Goal: Complete application form

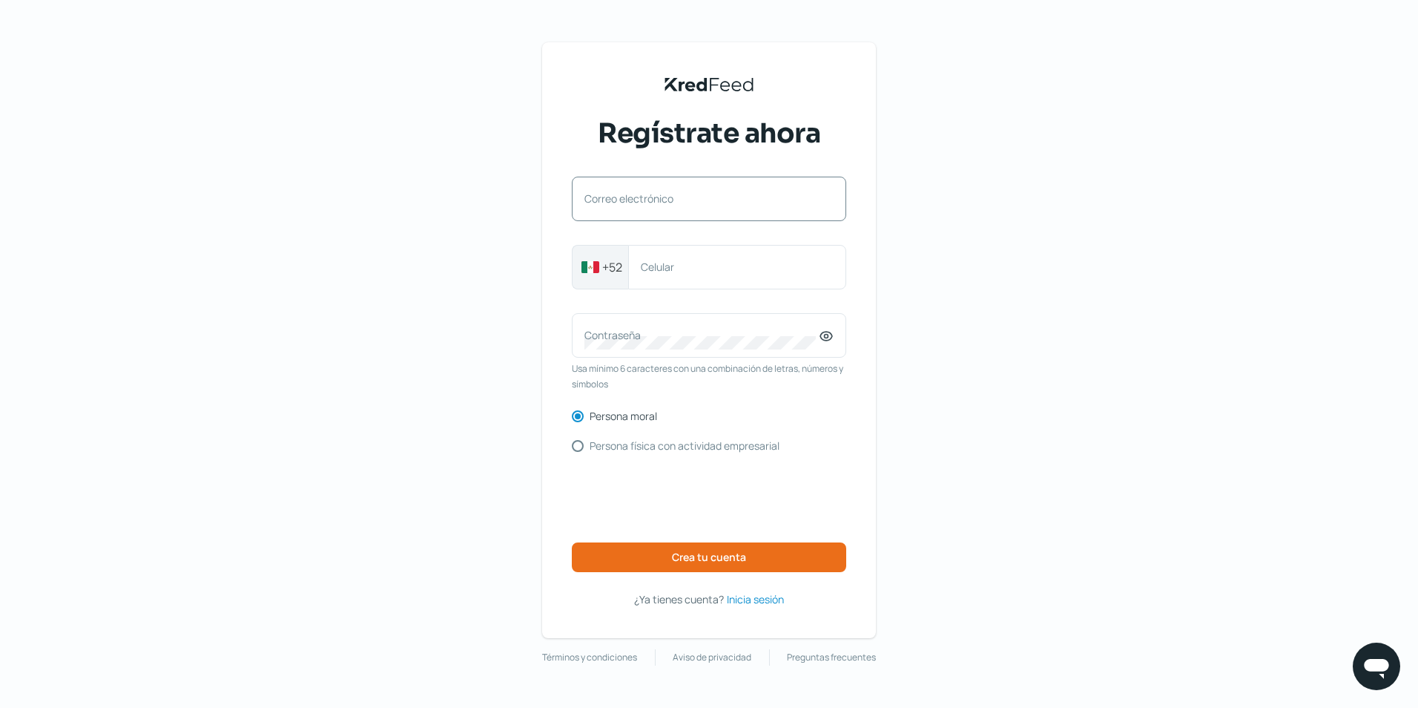
click at [714, 194] on label "Correo electrónico" at bounding box center [702, 198] width 234 height 14
click at [714, 200] on input "Correo electrónico" at bounding box center [709, 206] width 249 height 13
type input "[PERSON_NAME][EMAIL_ADDRESS][DOMAIN_NAME]"
click at [737, 269] on label "Celular" at bounding box center [730, 267] width 178 height 14
click at [737, 269] on input "Celular" at bounding box center [737, 266] width 193 height 13
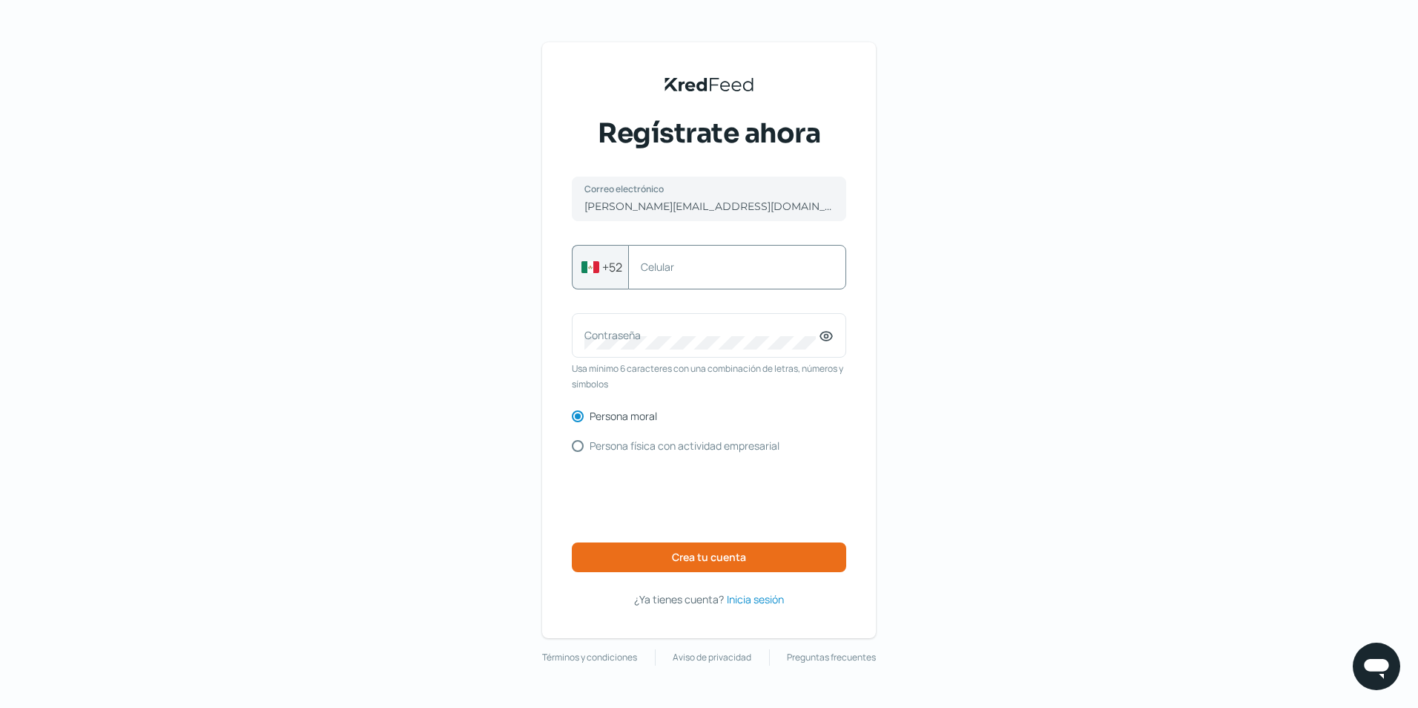
click at [680, 274] on div "Celular" at bounding box center [737, 267] width 218 height 45
type input "3338205621"
click at [697, 336] on label "Contraseña" at bounding box center [702, 335] width 234 height 14
click at [827, 333] on icon at bounding box center [826, 336] width 15 height 15
click at [673, 553] on span "Crea tu cuenta" at bounding box center [709, 557] width 74 height 10
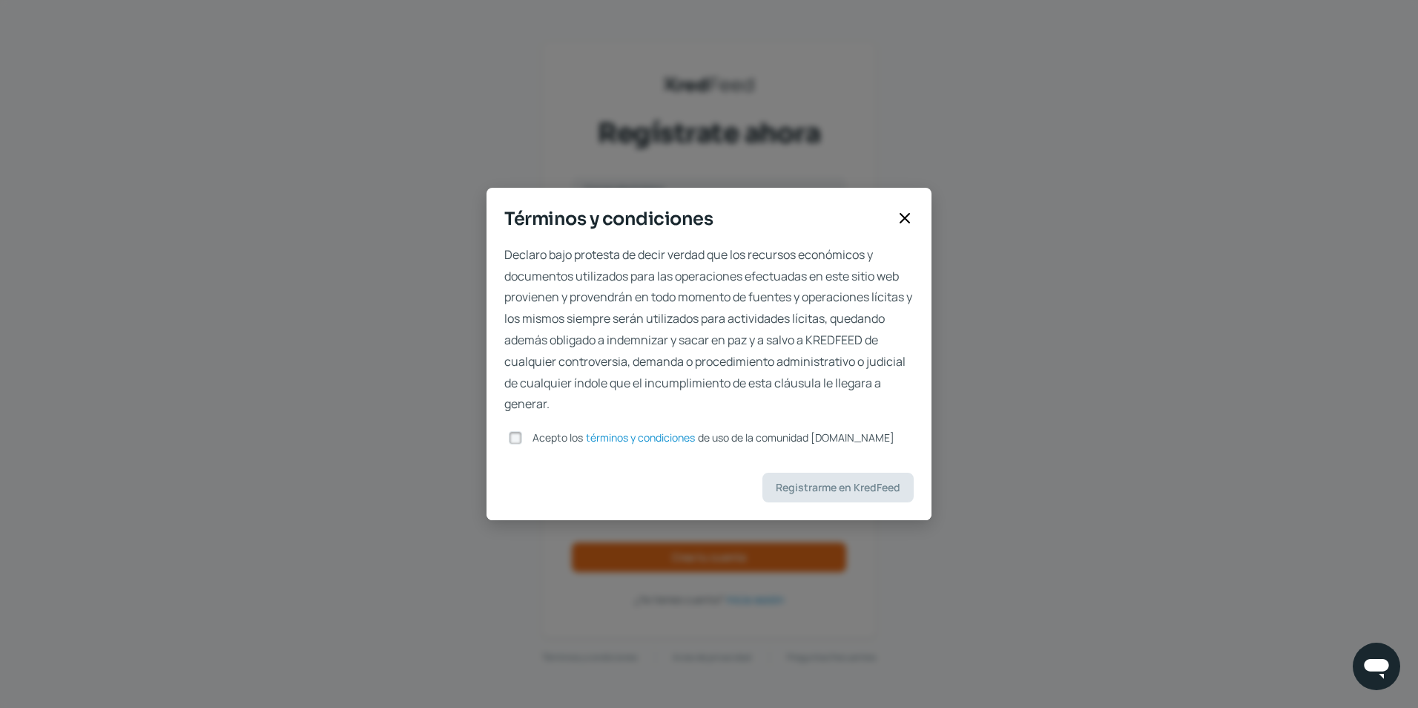
click at [513, 441] on input "Acepto los términos y condiciones de uso de la comunidad [DOMAIN_NAME]" at bounding box center [515, 437] width 13 height 13
checkbox input "true"
click at [829, 492] on span "Registrarme en KredFeed" at bounding box center [838, 487] width 125 height 10
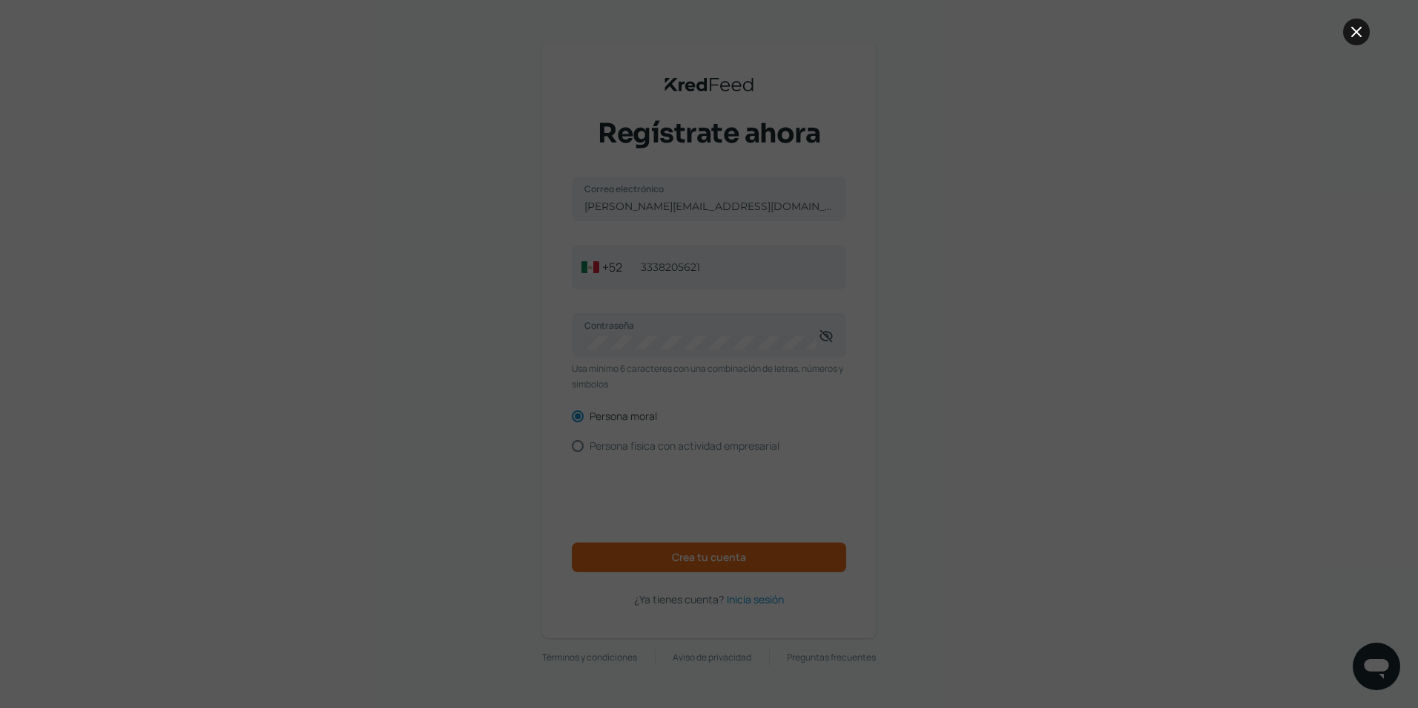
click at [1354, 33] on icon at bounding box center [1357, 32] width 18 height 18
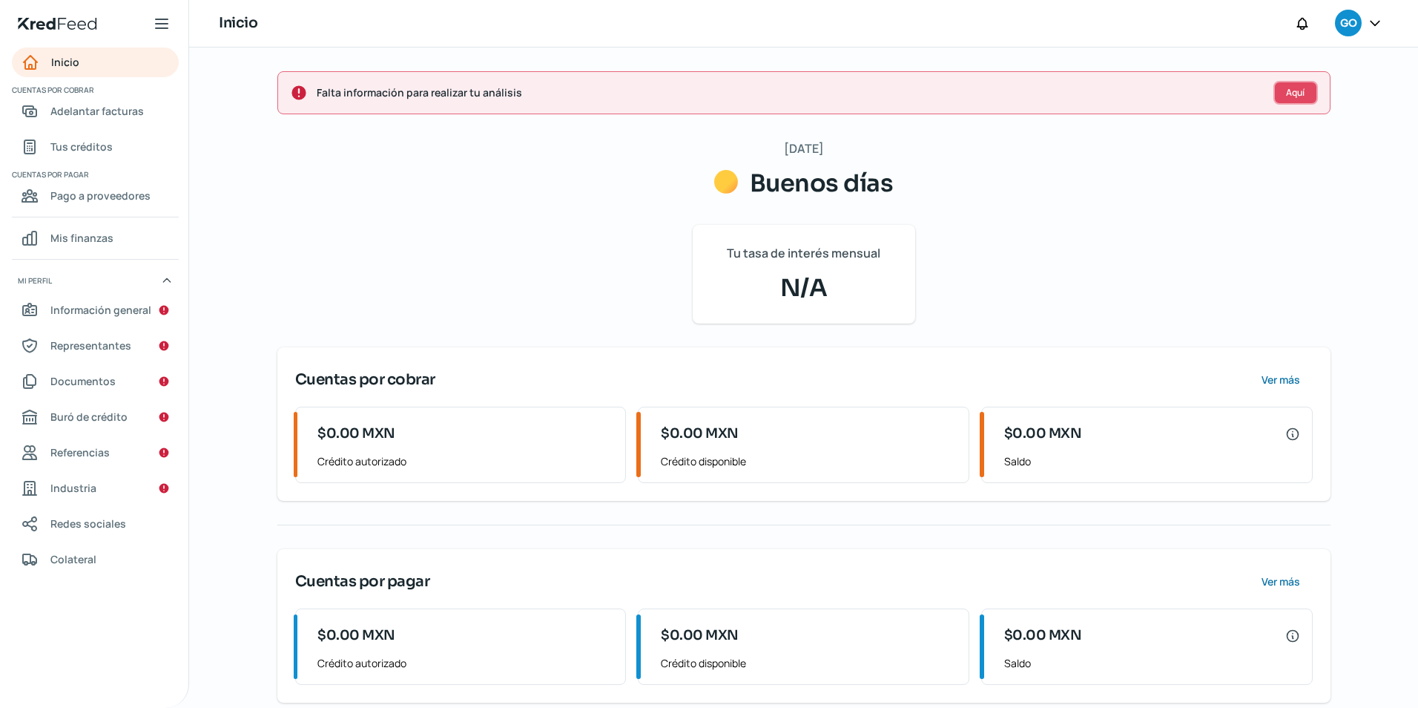
click at [1282, 96] on button "Aquí" at bounding box center [1296, 93] width 45 height 24
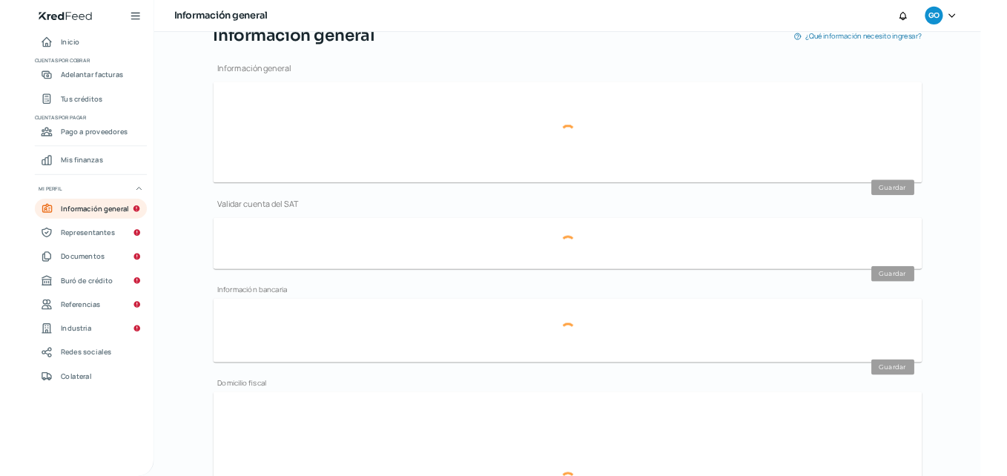
scroll to position [177, 0]
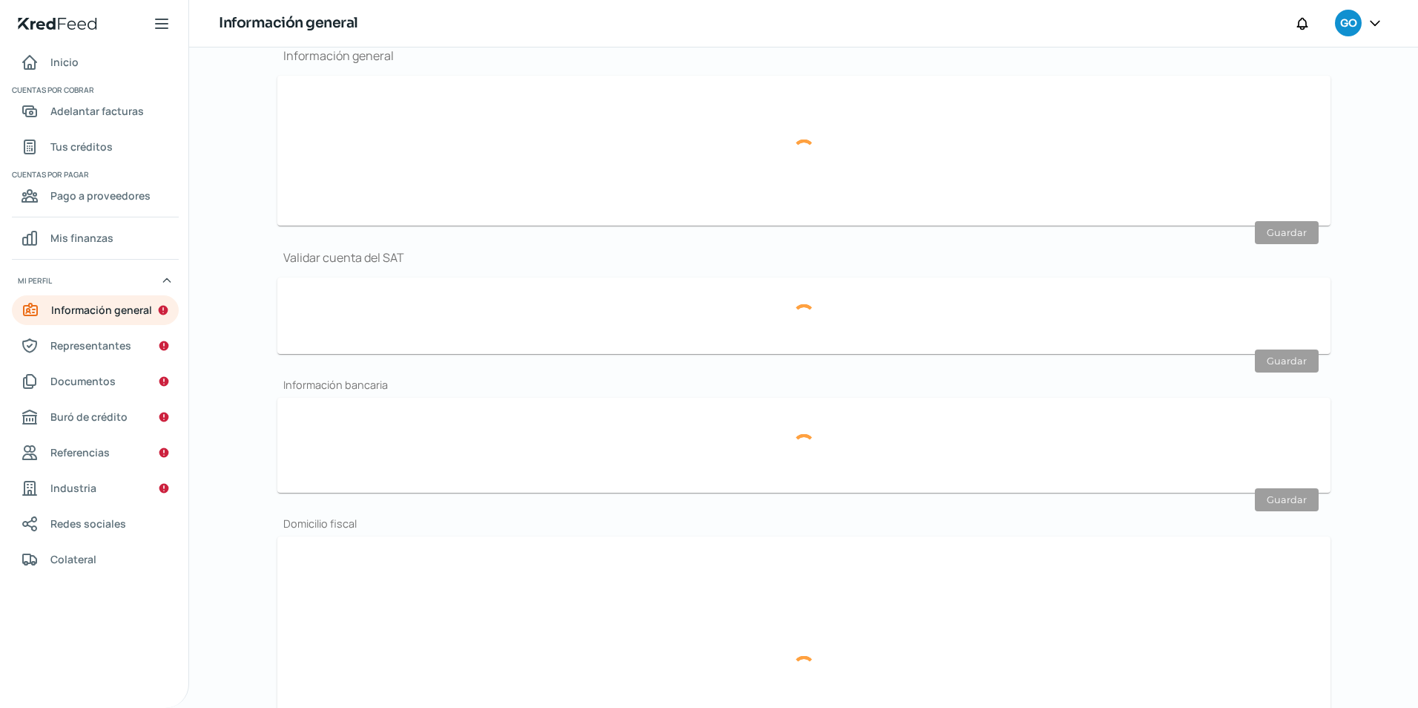
type input "[PERSON_NAME][EMAIL_ADDRESS][DOMAIN_NAME]"
type input "33 - 3820 - 5621"
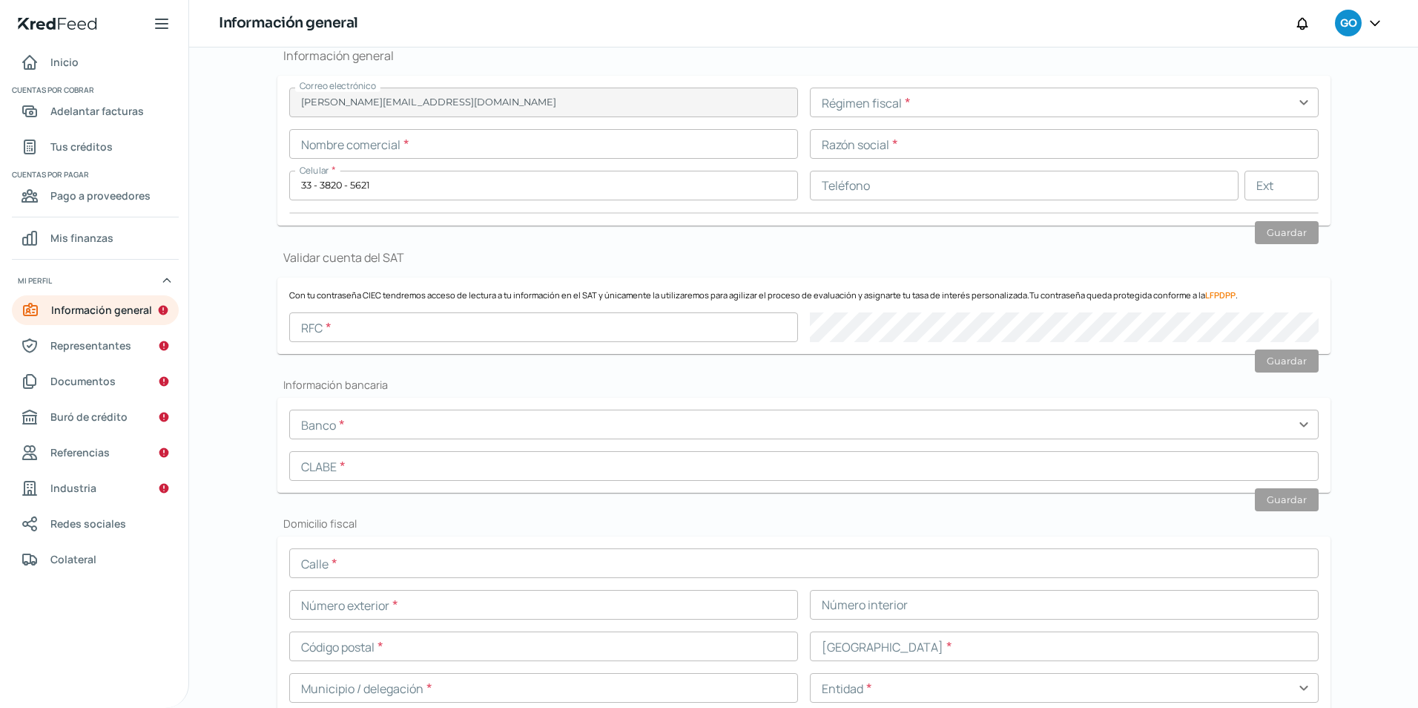
click at [867, 112] on input "text" at bounding box center [1064, 103] width 509 height 30
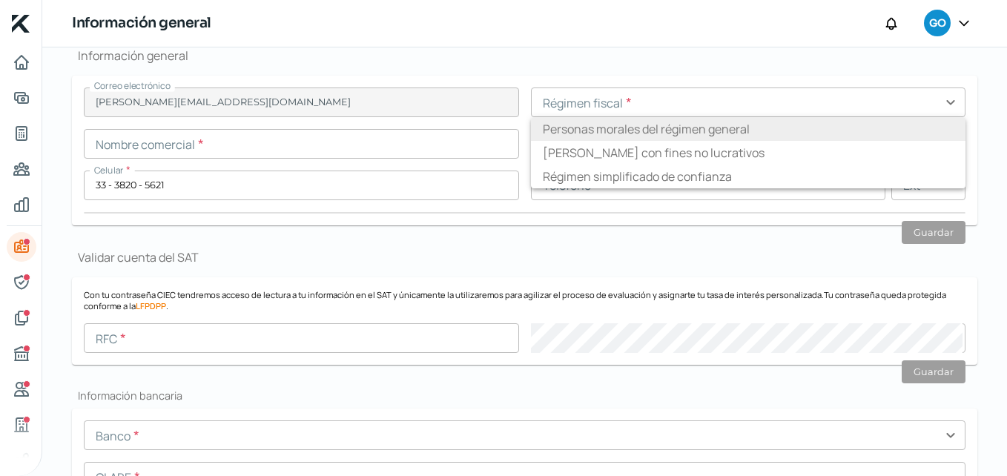
click at [643, 136] on li "Personas morales del régimen general" at bounding box center [748, 129] width 435 height 24
type input "Personas morales del régimen general"
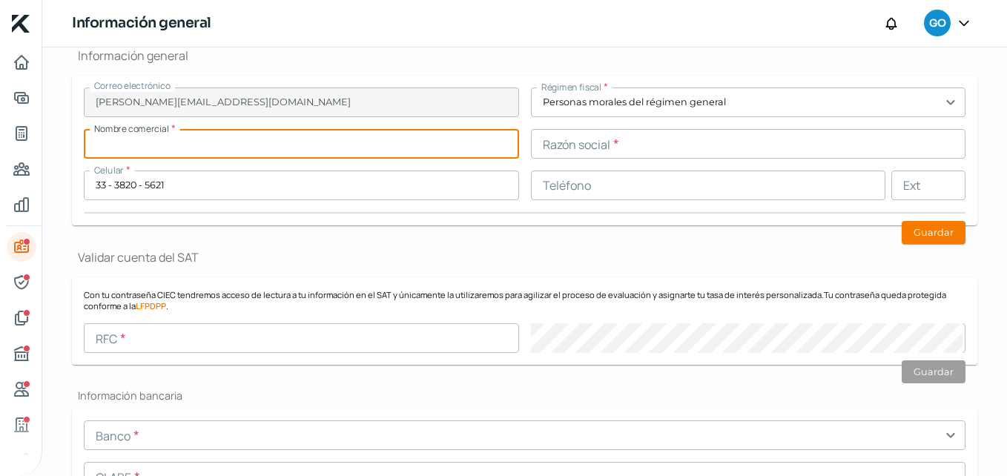
click at [422, 151] on input "text" at bounding box center [301, 144] width 435 height 30
type input "l"
type input "Logistica e Ingenieria Aplicada S.A. de C.V."
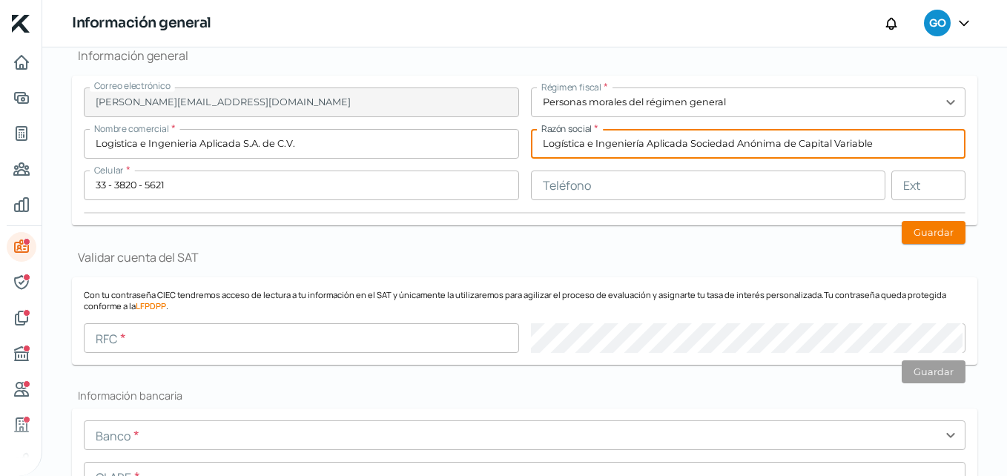
type input "Logística e Ingeniería Aplicada Sociedad Anónima de Capital Variable"
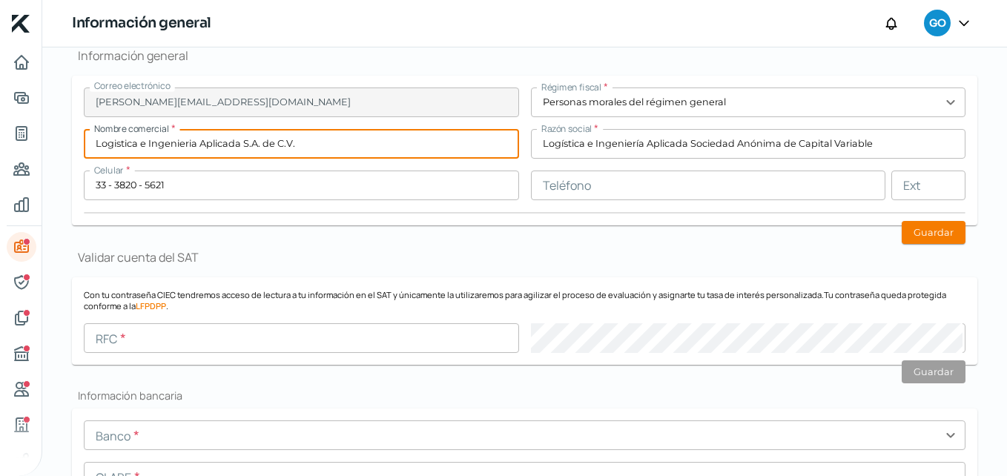
click at [114, 142] on input "Logistica e Ingenieria Aplicada S.A. de C.V." at bounding box center [301, 144] width 435 height 30
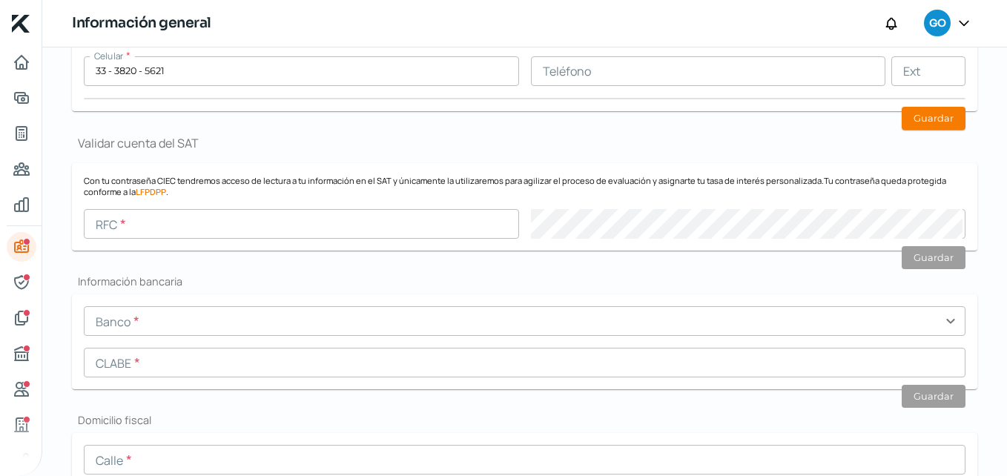
scroll to position [326, 0]
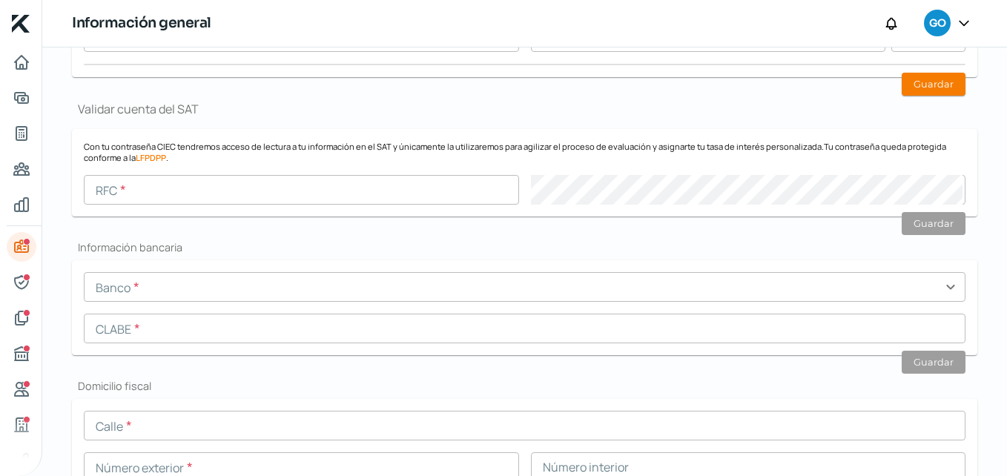
type input "Logística e Ingeniería Aplicada S.A. de C.V."
click at [223, 200] on input "text" at bounding box center [301, 190] width 435 height 30
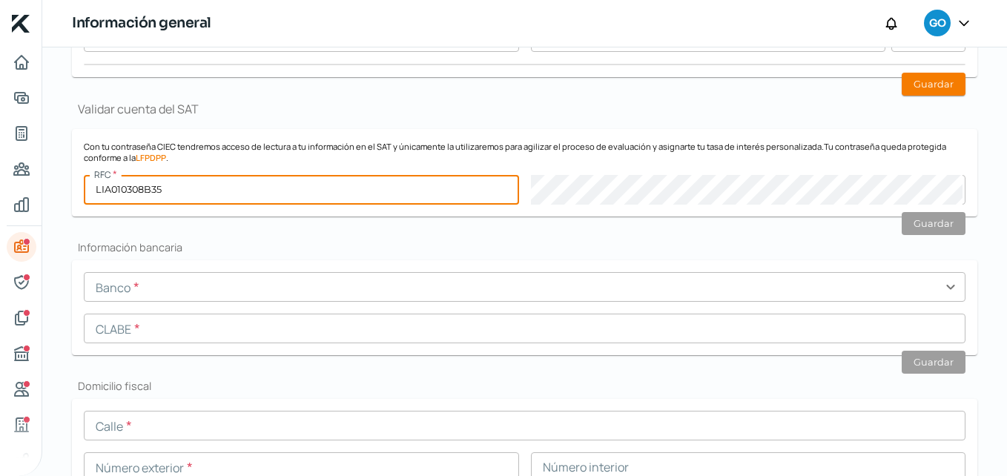
type input "LIA010308B35"
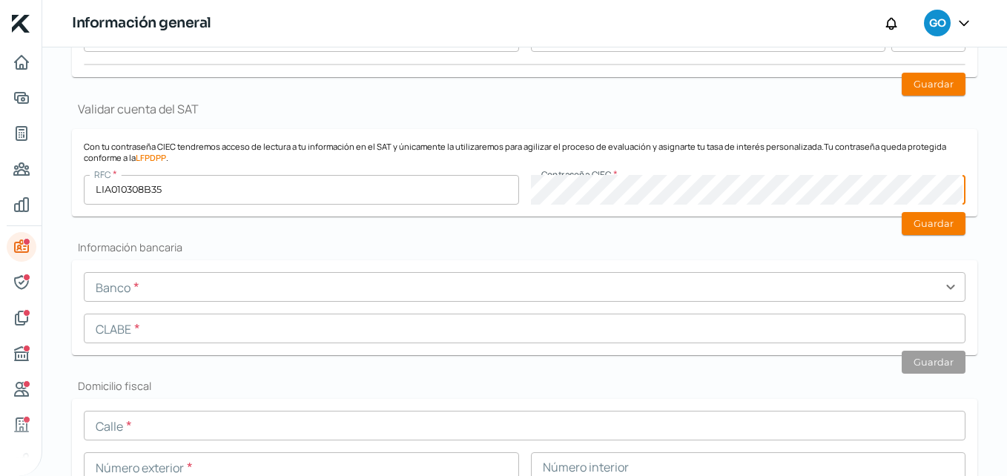
click at [641, 157] on p "Con tu contraseña CIEC tendremos acceso de lectura a tu información en el SAT y…" at bounding box center [525, 152] width 882 height 22
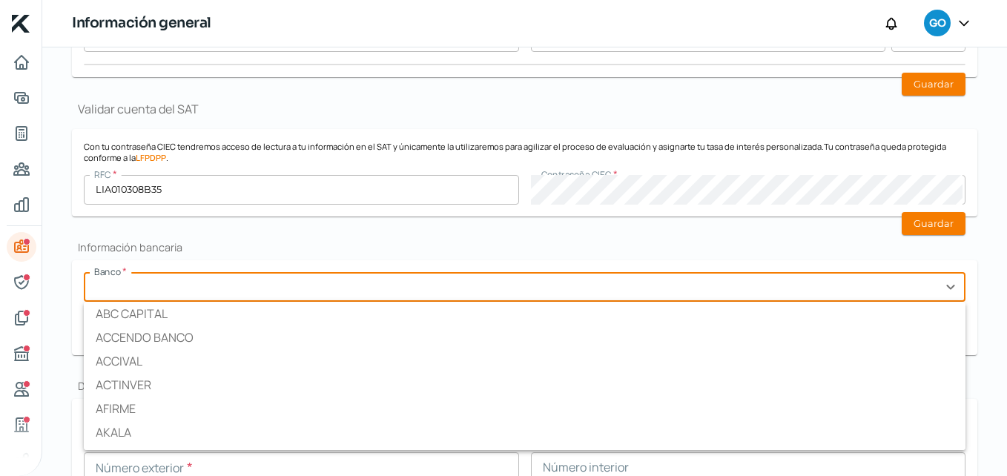
click at [182, 292] on input "text" at bounding box center [525, 287] width 882 height 30
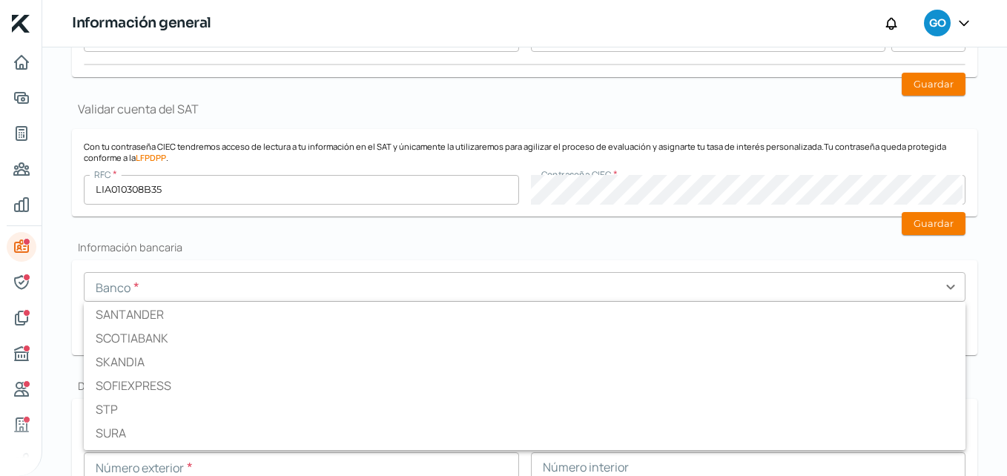
scroll to position [1999, 0]
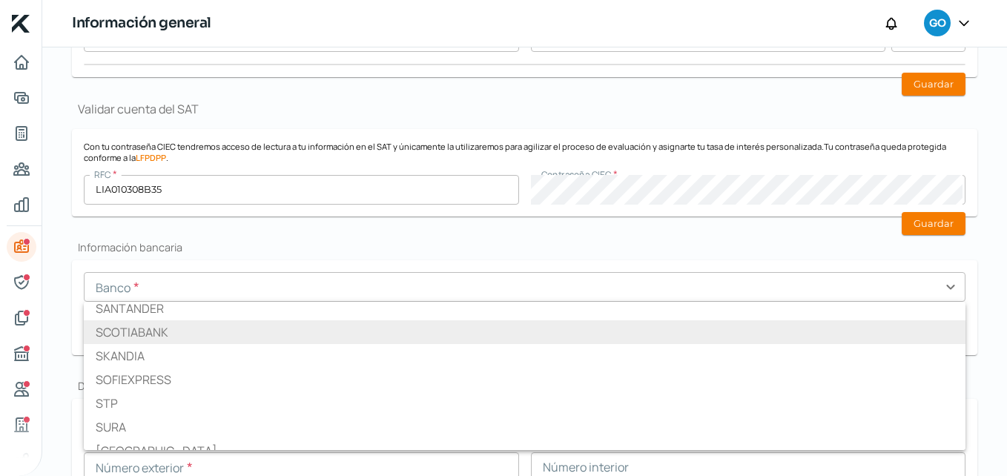
click at [176, 340] on li "SCOTIABANK" at bounding box center [525, 332] width 882 height 24
type input "SCOTIABANK"
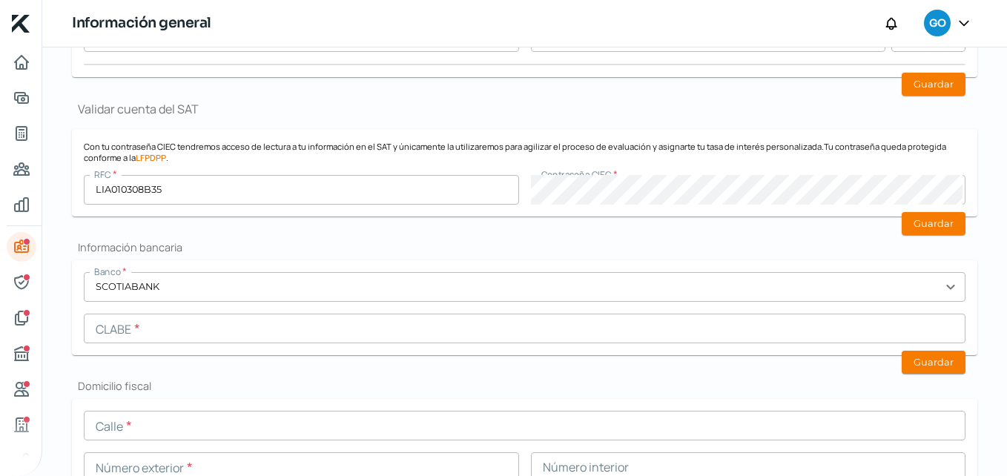
click at [179, 340] on input "text" at bounding box center [525, 329] width 882 height 30
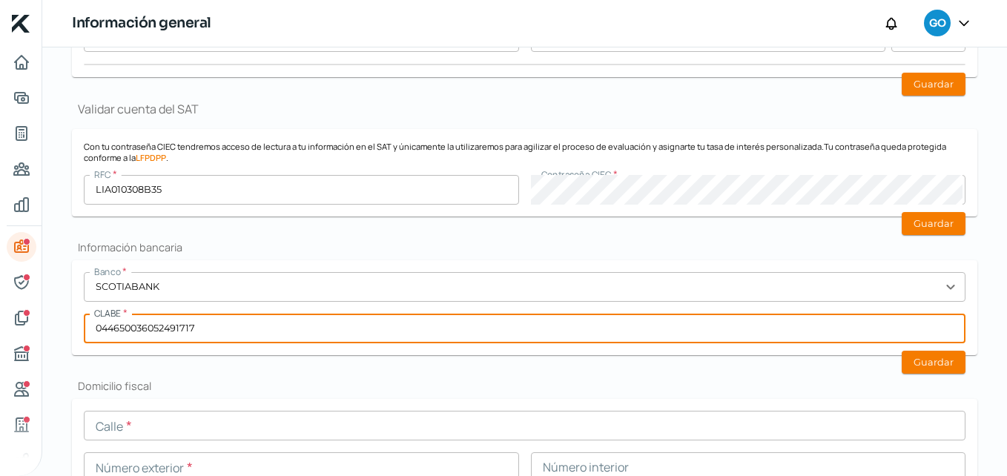
scroll to position [474, 0]
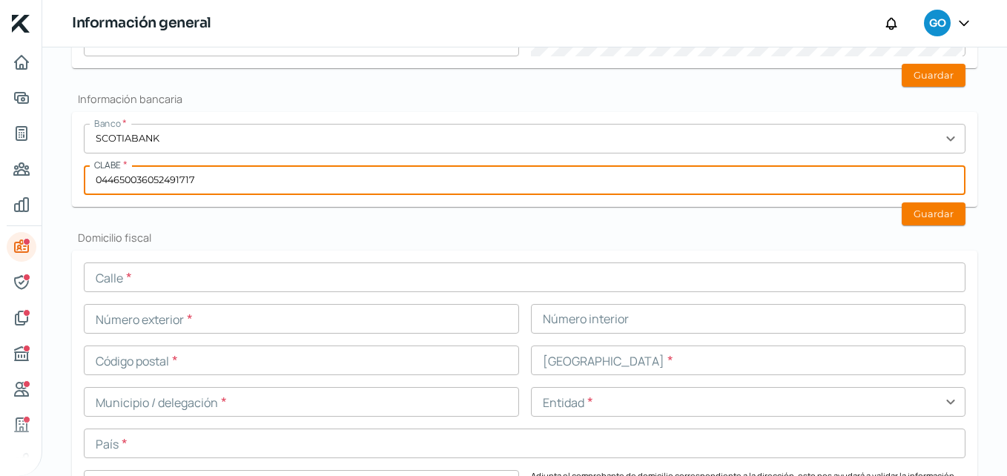
type input "044650036052491717"
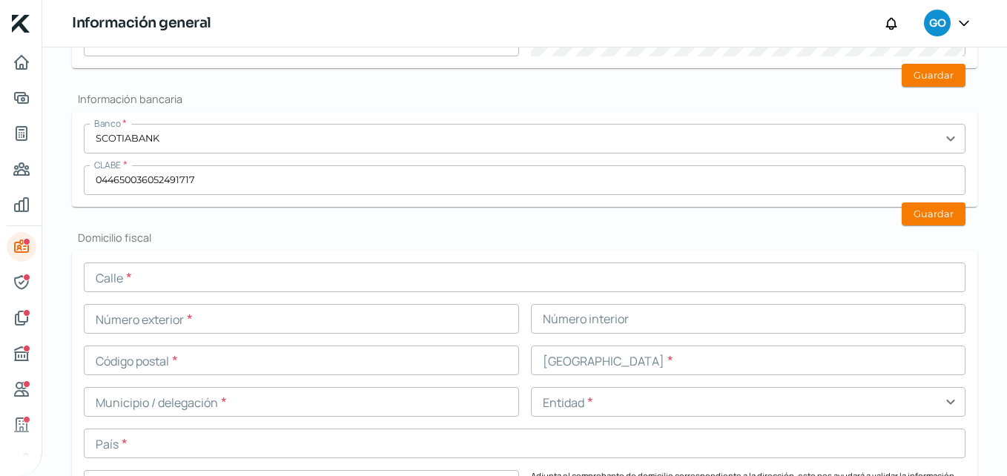
drag, startPoint x: 237, startPoint y: 276, endPoint x: 263, endPoint y: 282, distance: 27.4
click at [237, 276] on input "text" at bounding box center [525, 278] width 882 height 30
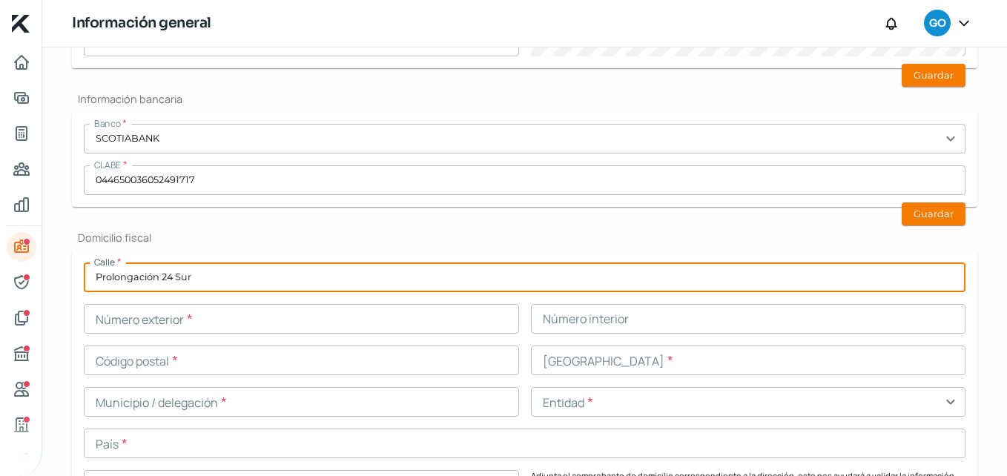
type input "Prolongación 24 Sur"
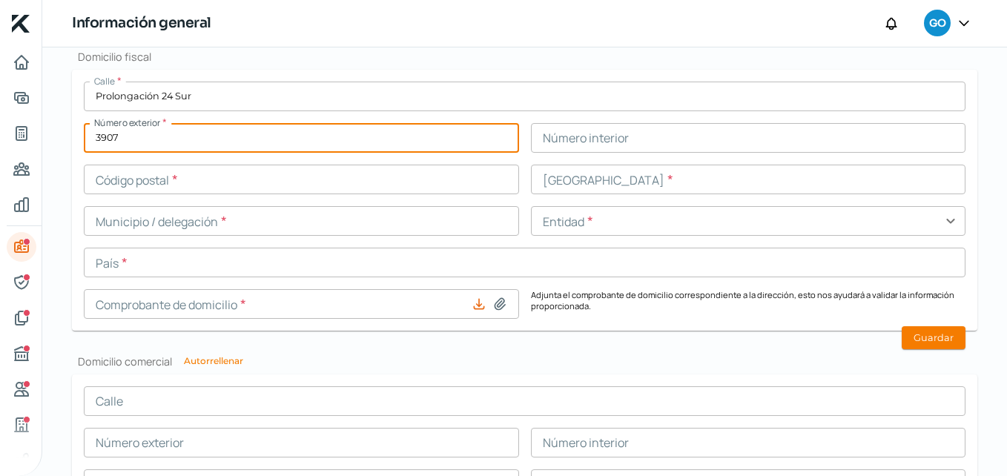
scroll to position [626, 0]
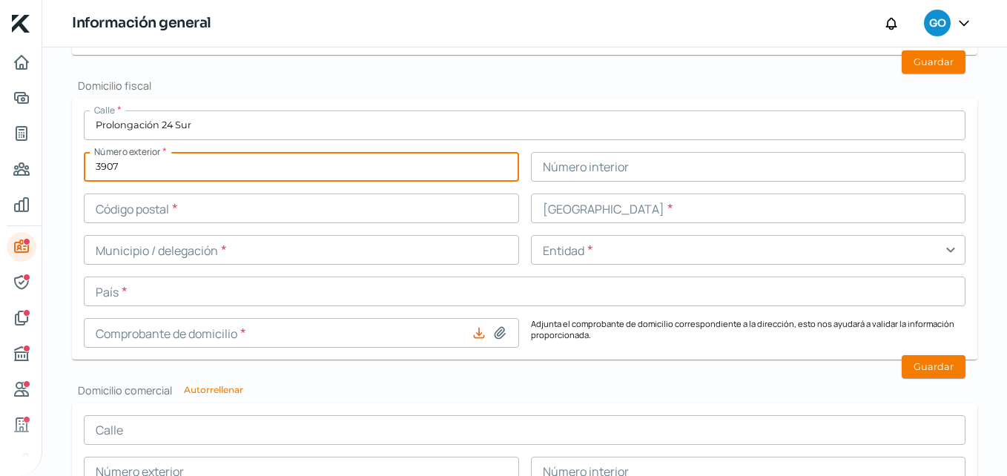
type input "3907"
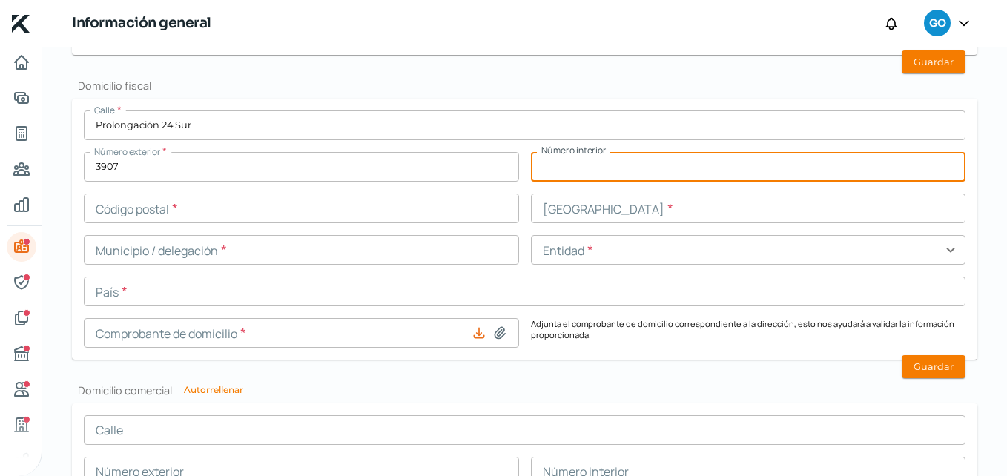
click at [546, 167] on input "text" at bounding box center [748, 167] width 435 height 30
click at [257, 203] on input "text" at bounding box center [301, 209] width 435 height 30
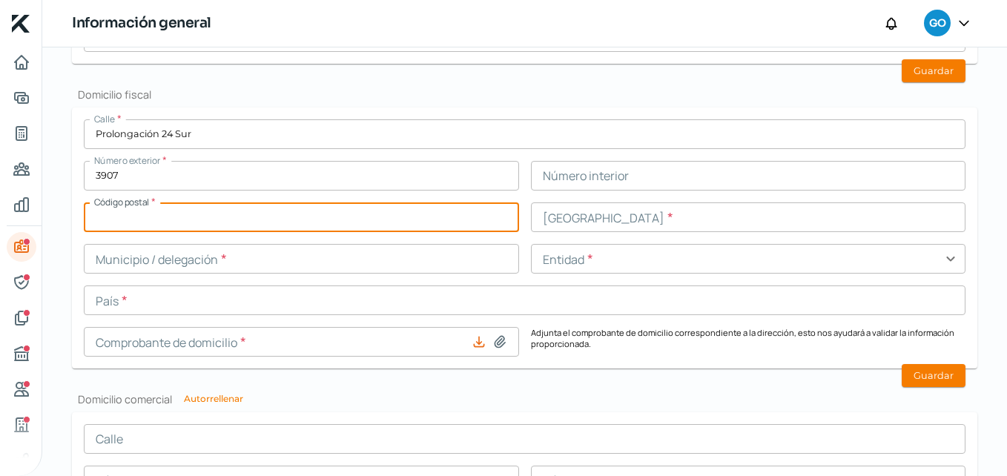
scroll to position [525, 0]
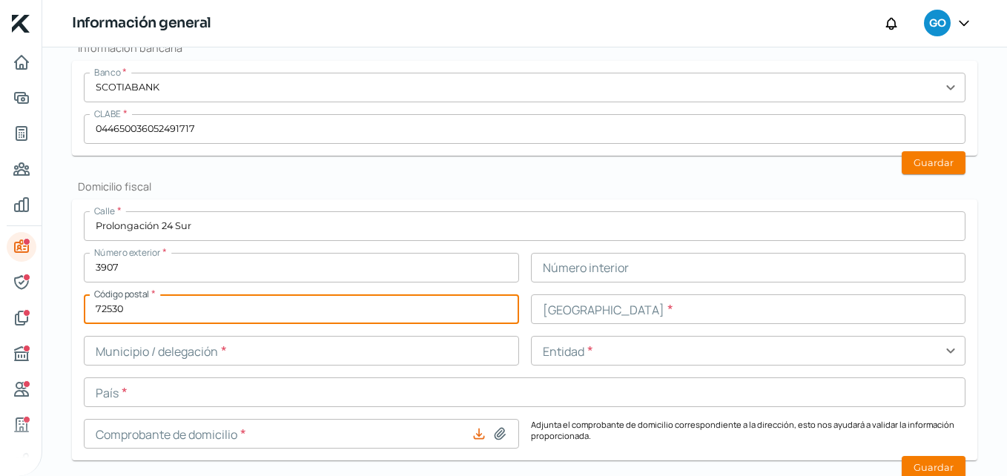
type input "72530"
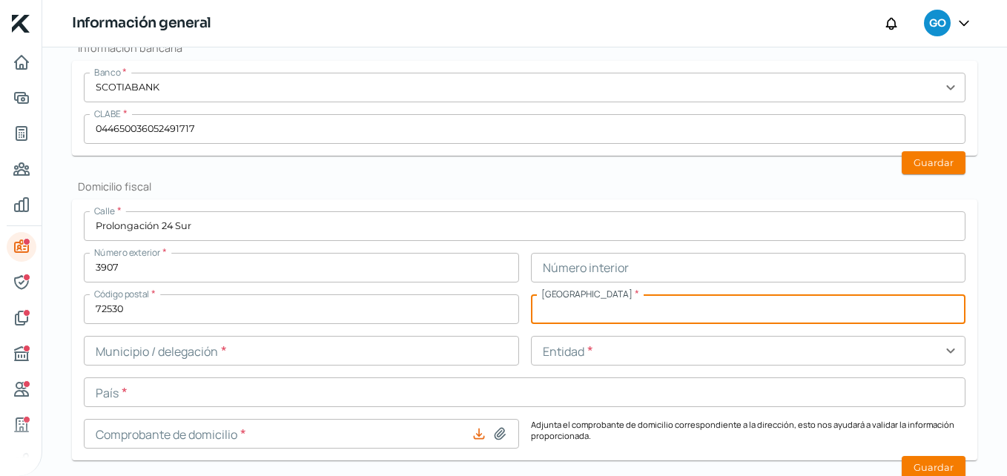
click at [624, 307] on input "text" at bounding box center [748, 310] width 435 height 30
type input "El Mirador"
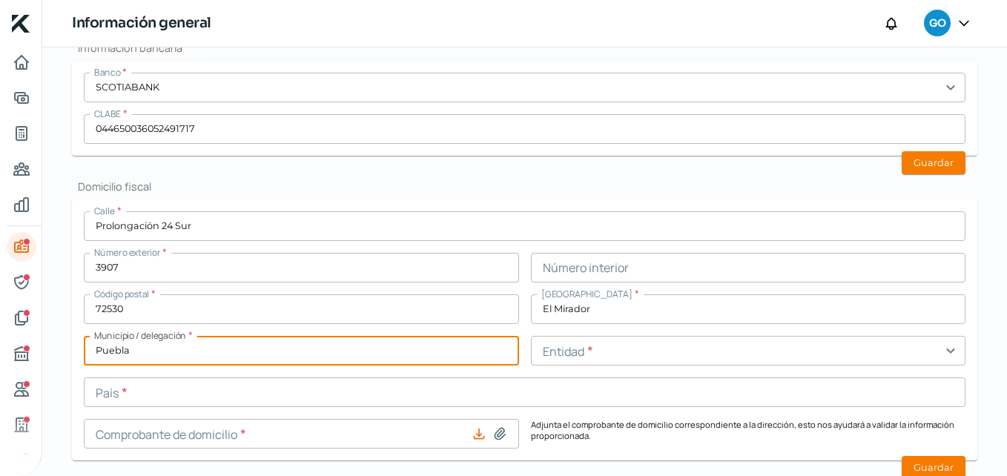
type input "Puebla"
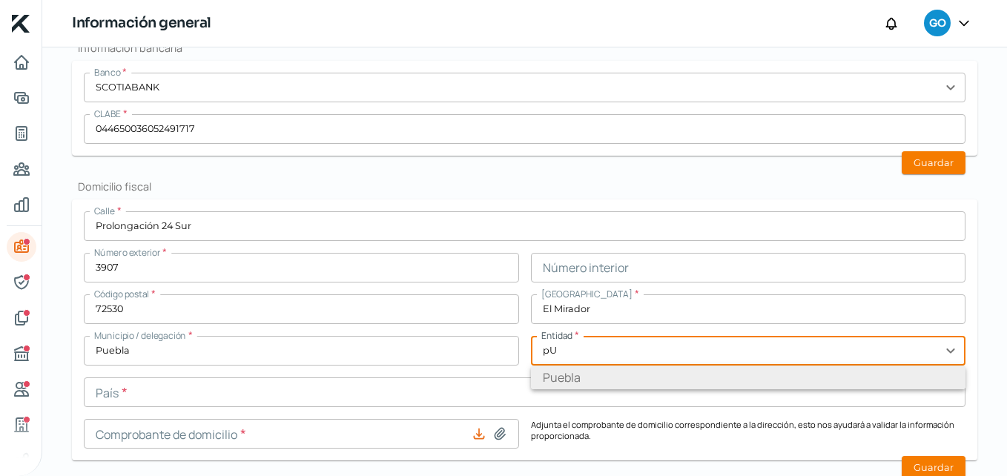
type input "Puebla"
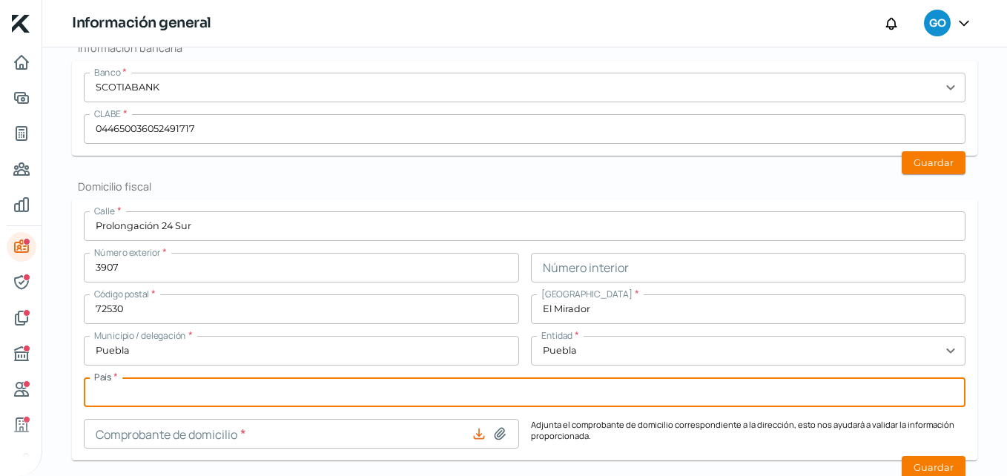
click at [276, 401] on input "text" at bounding box center [525, 393] width 882 height 30
type input "m"
type input "[GEOGRAPHIC_DATA]"
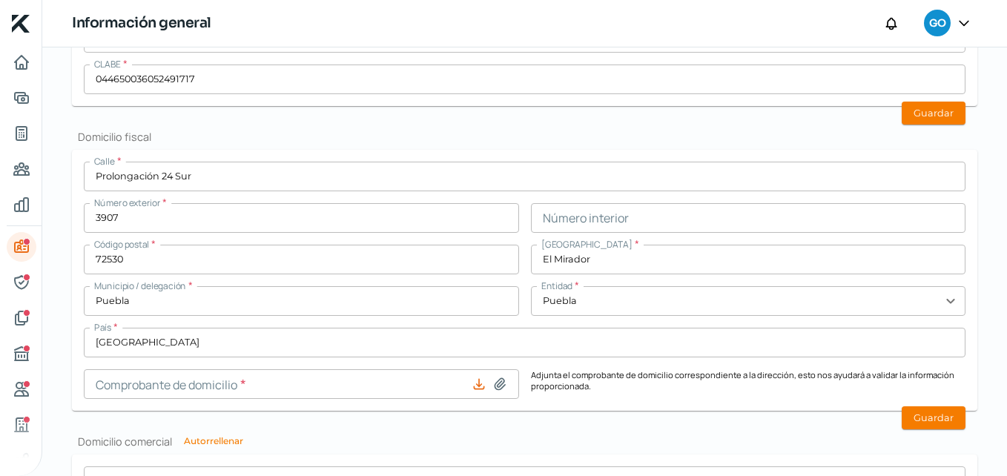
scroll to position [599, 0]
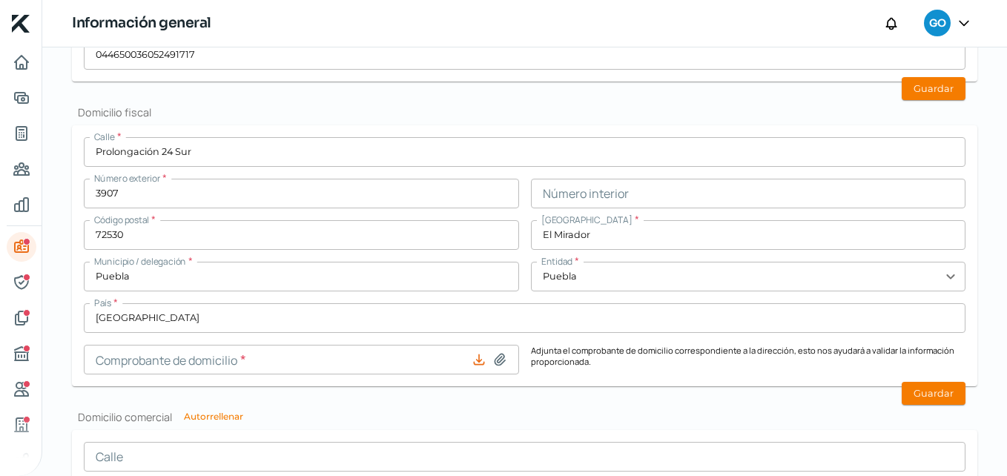
click at [504, 356] on icon at bounding box center [500, 359] width 15 height 15
type input "C:\fakepath\ACCE4054-98FB-474A-8DF5-9EC0B150266B.pdf"
type input "ACCE4054-98FB-474A-8DF5-9EC0B150266B.pdf"
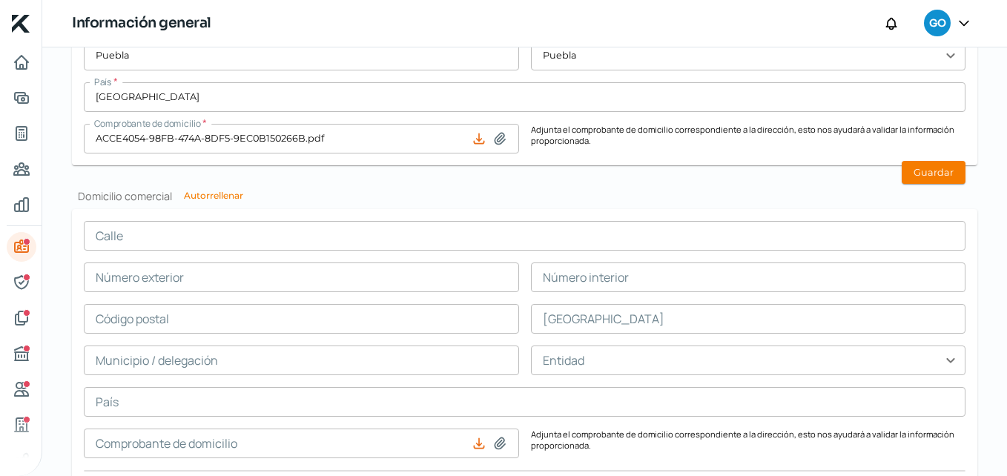
scroll to position [822, 0]
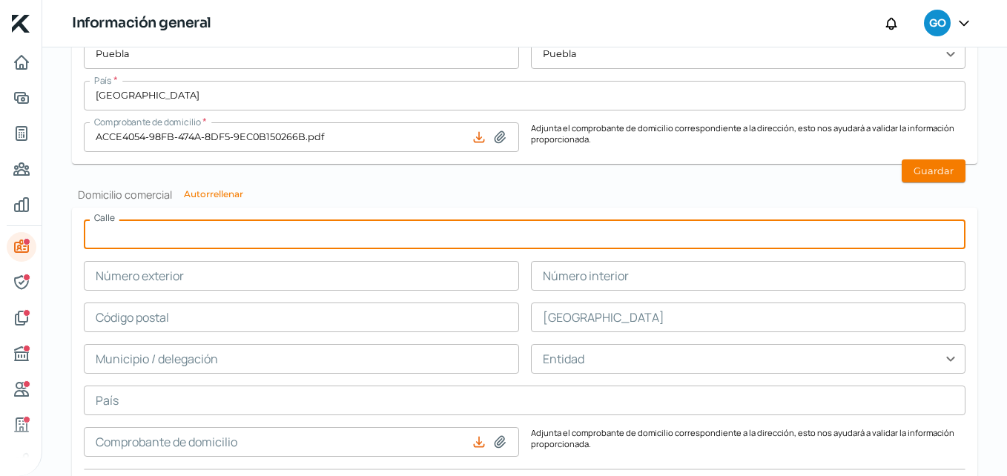
click at [138, 243] on input "text" at bounding box center [525, 235] width 882 height 30
type input "24 Sur"
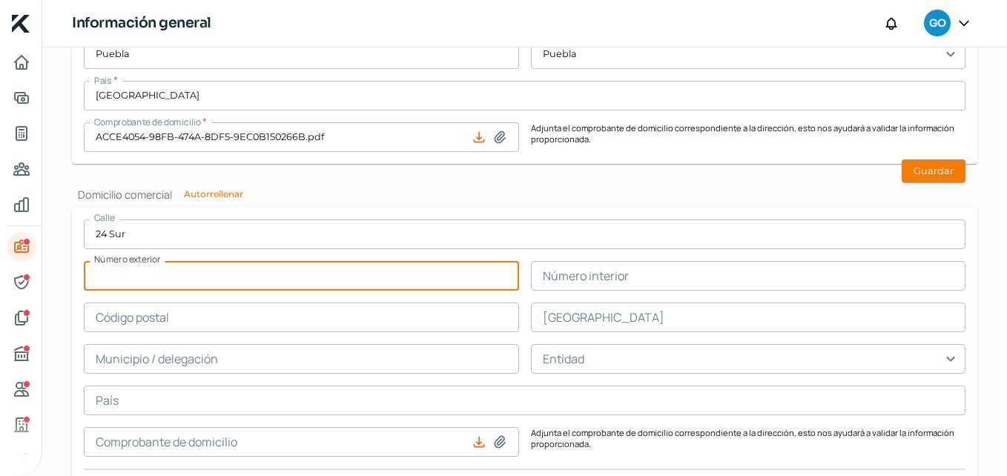
type input "3"
type input "3907"
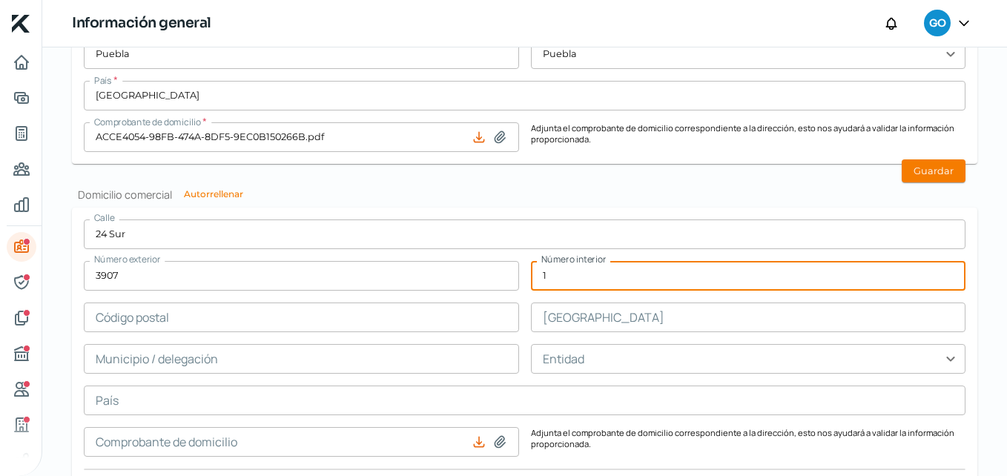
type input "1"
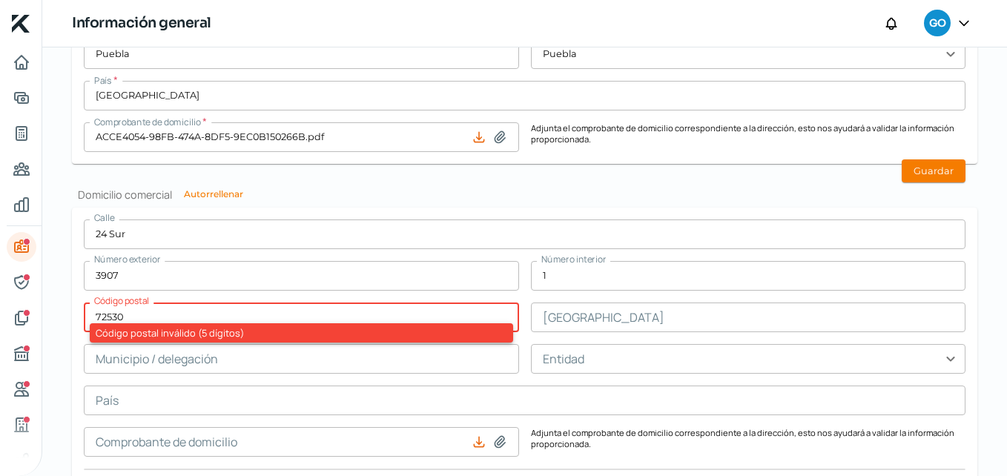
type input "72530"
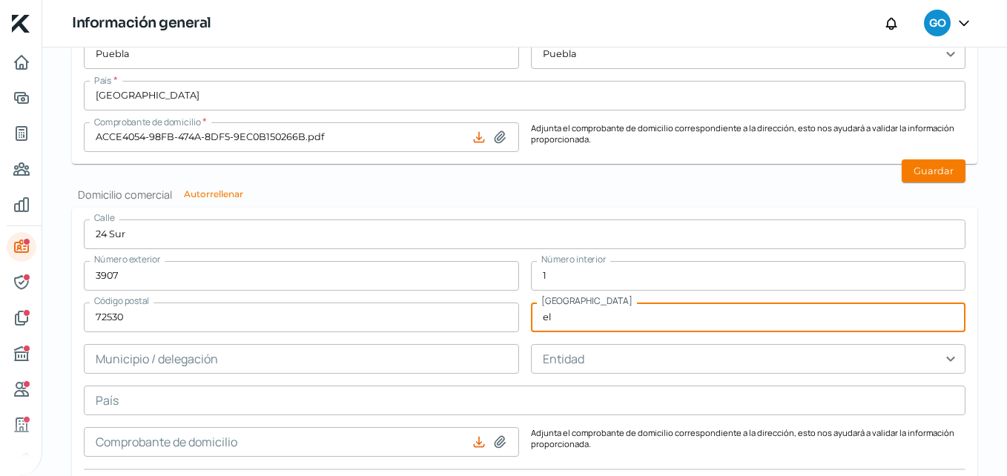
type input "e"
type input "El Mirador"
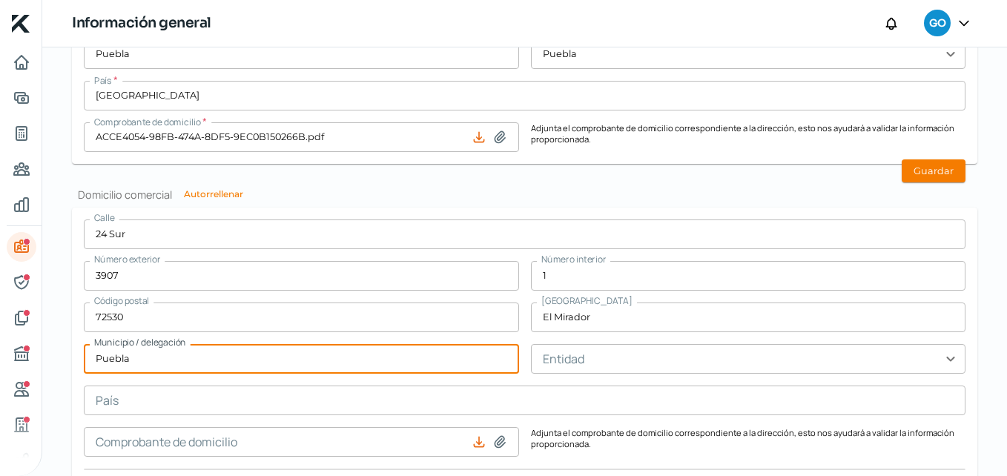
type input "Puebla"
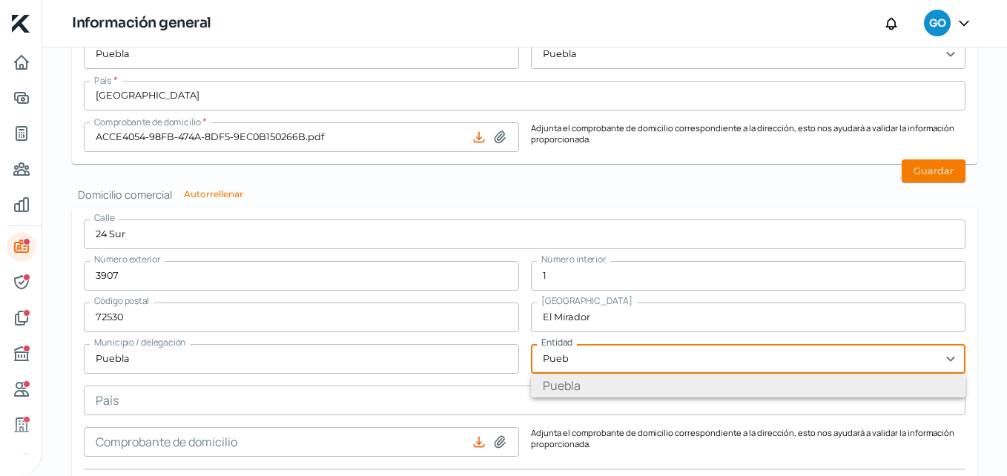
type input "Puebla"
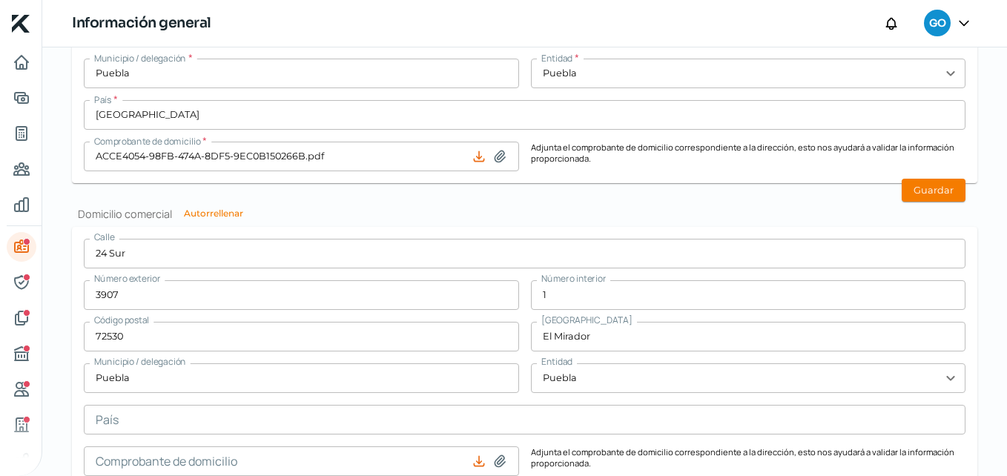
scroll to position [896, 0]
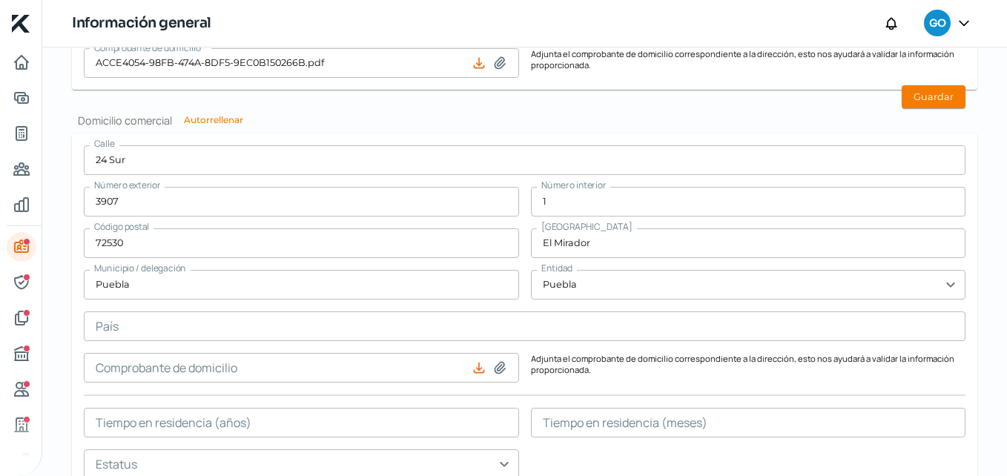
click at [497, 368] on icon at bounding box center [500, 368] width 15 height 15
type input "C:\fakepath\ACCE4054-98FB-474A-8DF5-9EC0B150266B.pdf"
type input "ACCE4054-98FB-474A-8DF5-9EC0B150266B.pdf"
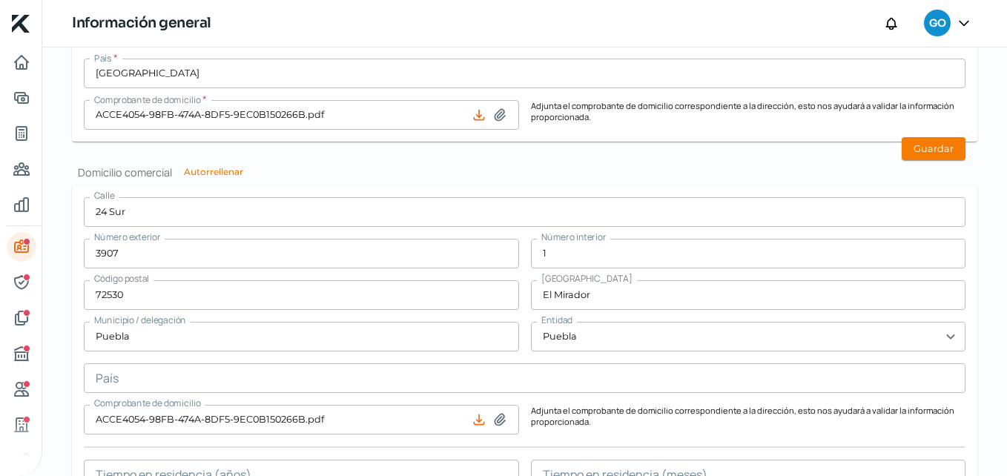
scroll to position [748, 0]
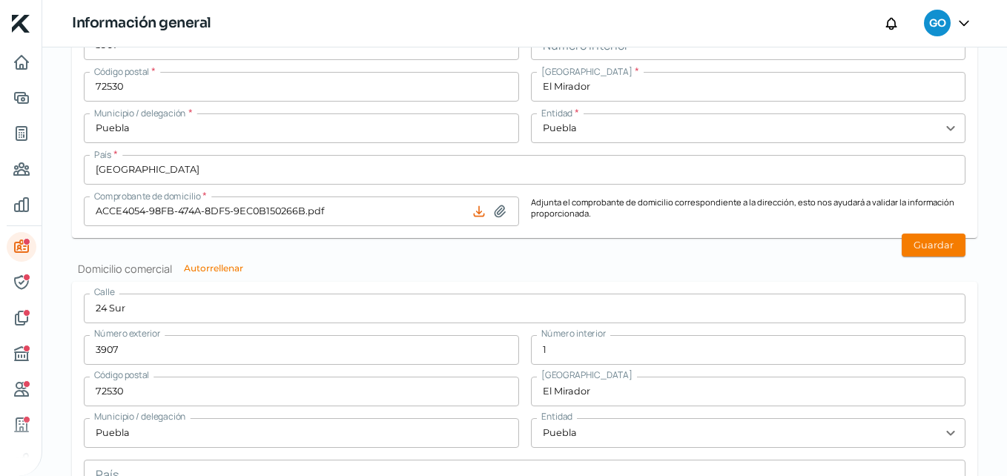
click at [495, 211] on icon at bounding box center [500, 210] width 10 height 11
type input "C:\fakepath\SITUACION FISCAL [DATE] 2.pdf"
type input "SITUACION FISCAL [DATE] 2.pdf"
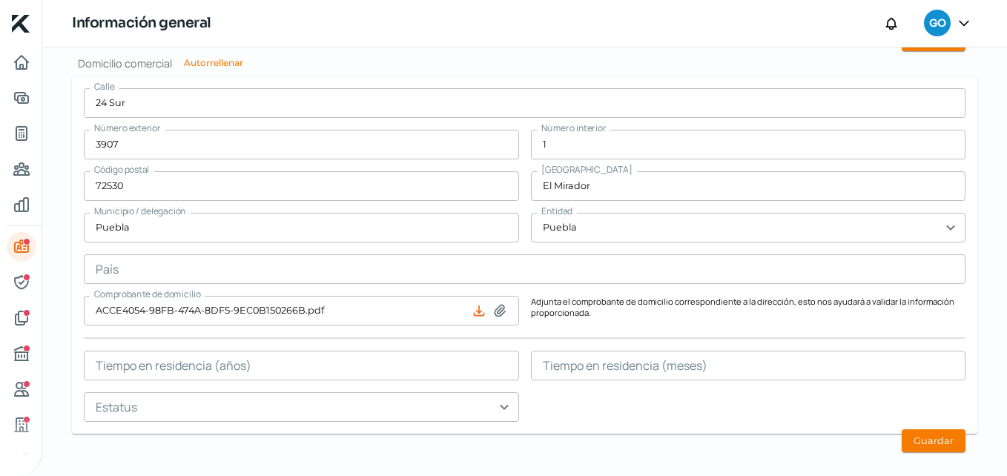
scroll to position [970, 0]
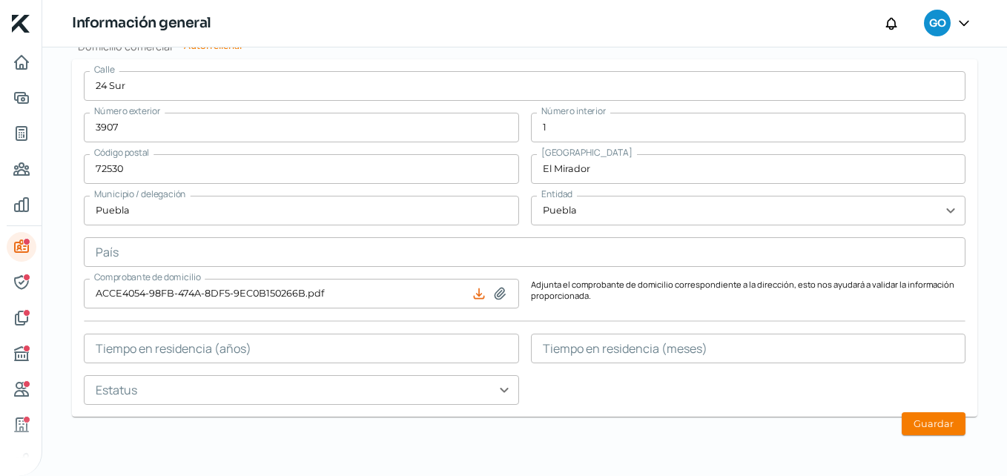
click at [273, 256] on input "text" at bounding box center [525, 252] width 882 height 30
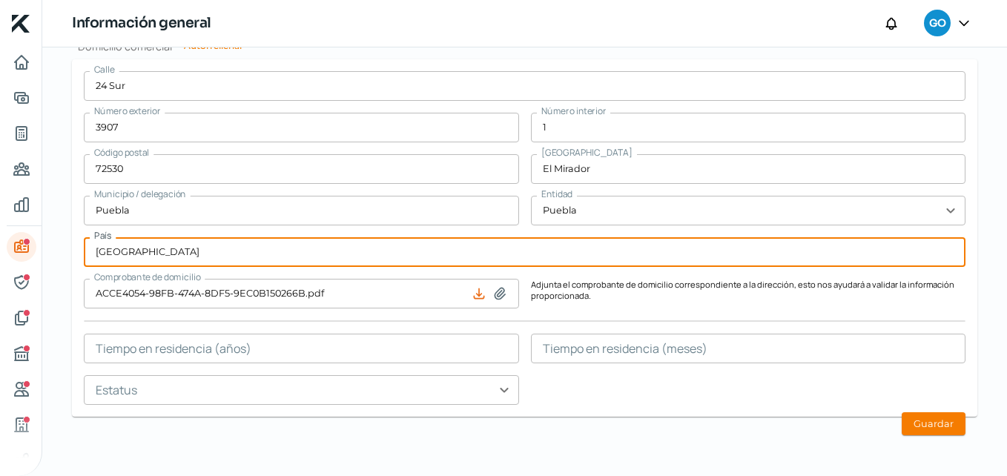
click at [404, 257] on input "[GEOGRAPHIC_DATA]" at bounding box center [525, 252] width 882 height 30
type input "[GEOGRAPHIC_DATA]"
click at [493, 286] on button at bounding box center [500, 293] width 15 height 15
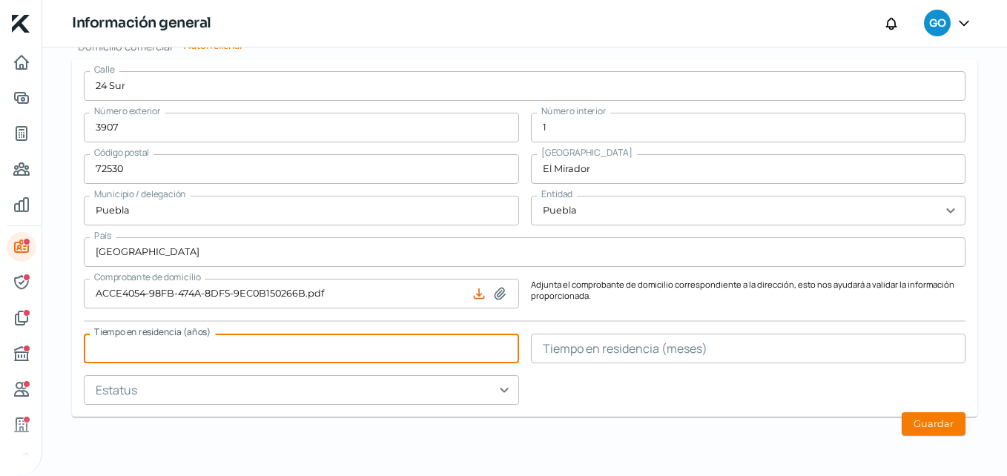
click at [358, 361] on input "text" at bounding box center [301, 349] width 435 height 30
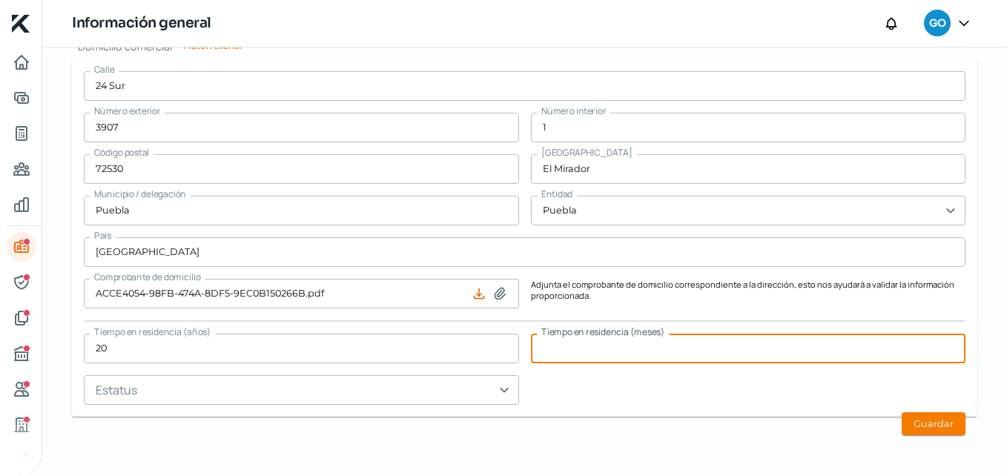
click at [680, 354] on input "text" at bounding box center [748, 349] width 435 height 30
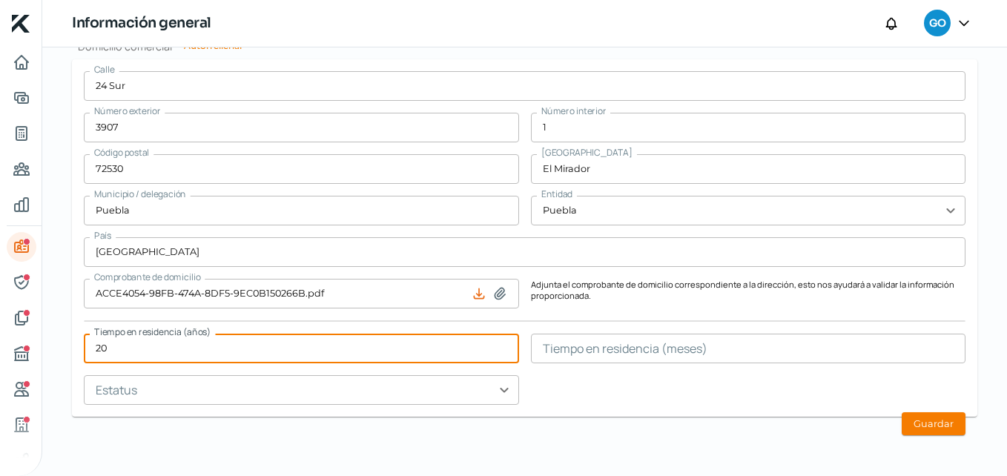
click at [447, 355] on input "20" at bounding box center [301, 349] width 435 height 30
type input "24"
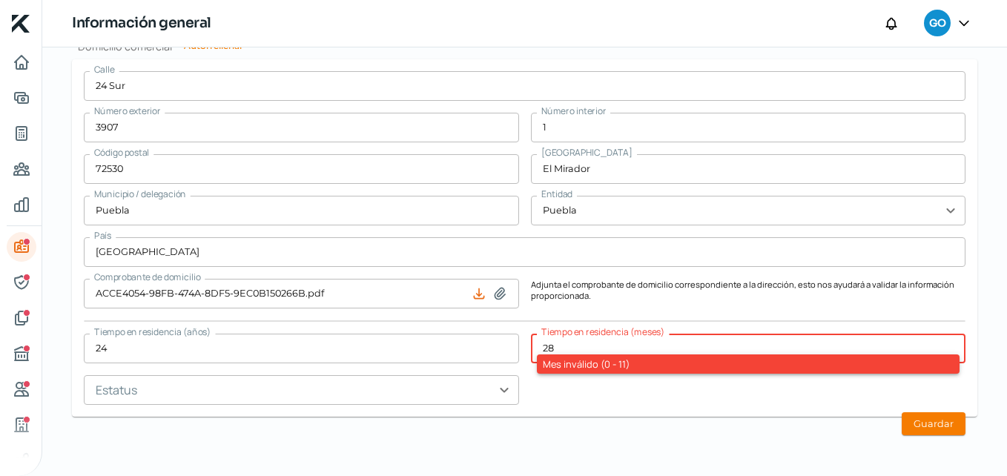
type input "2"
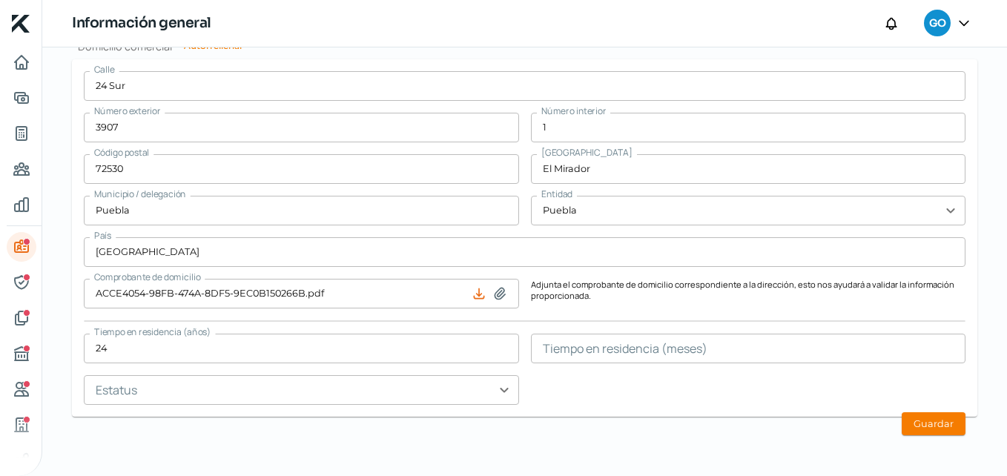
click at [243, 397] on input "text" at bounding box center [301, 390] width 435 height 30
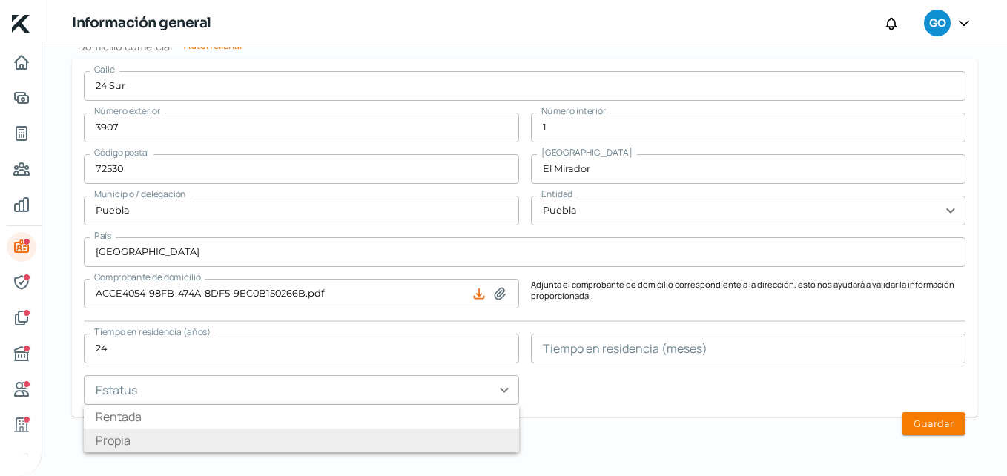
click at [152, 448] on li "Propia" at bounding box center [301, 441] width 435 height 24
type input "Propia"
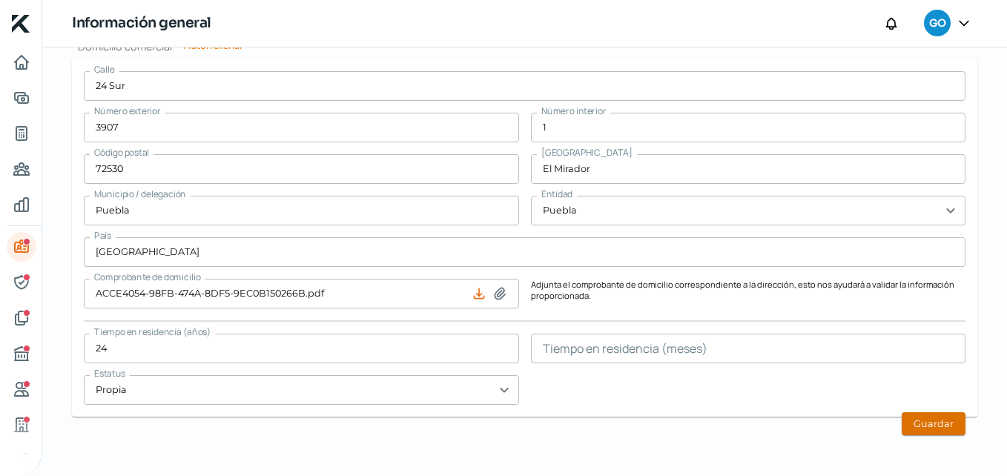
click at [924, 429] on button "Guardar" at bounding box center [934, 423] width 64 height 23
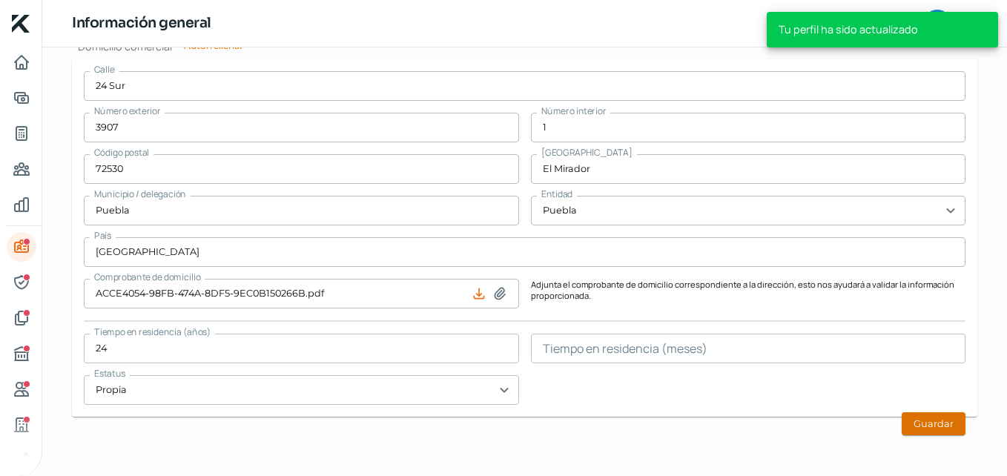
type input "0"
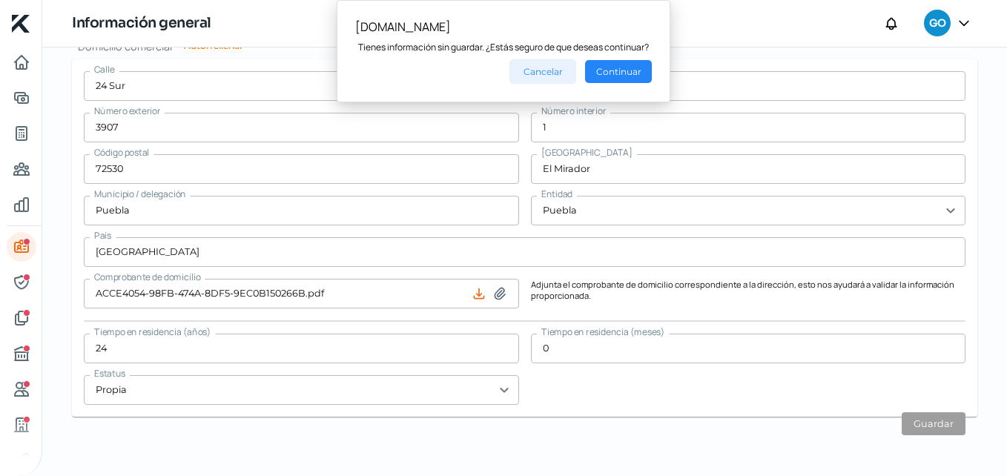
click at [547, 76] on button "Cancelar" at bounding box center [543, 71] width 67 height 24
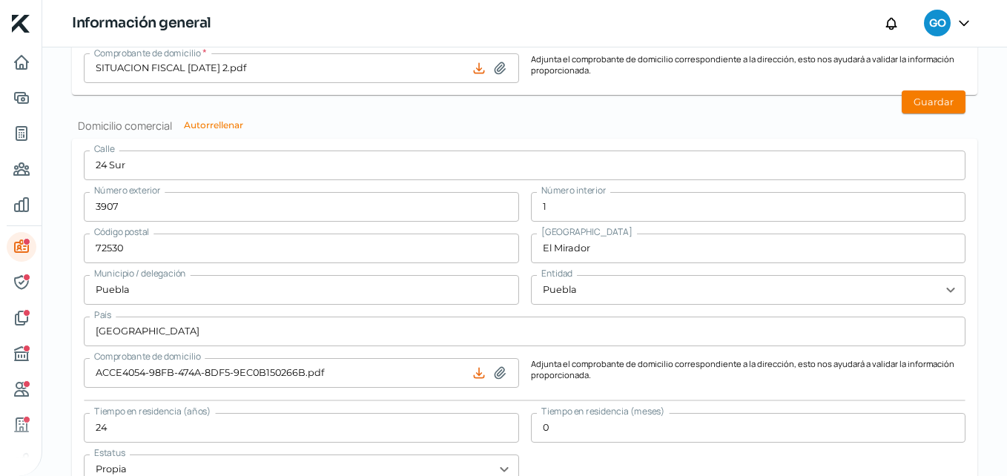
scroll to position [748, 0]
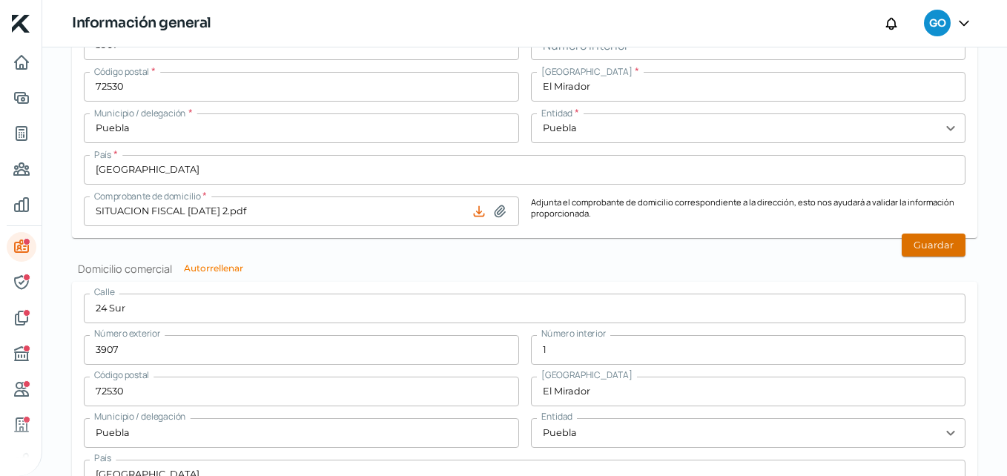
click at [938, 251] on button "Guardar" at bounding box center [934, 245] width 64 height 23
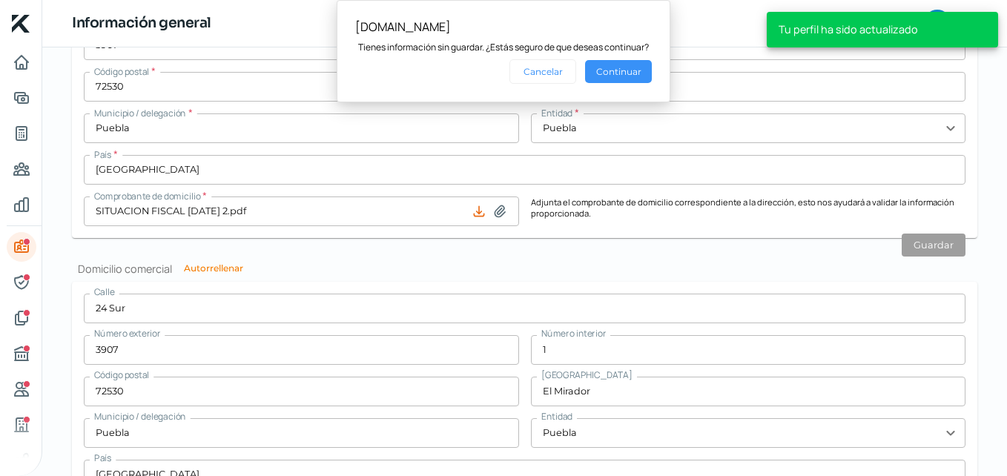
click at [636, 79] on button "Continuar" at bounding box center [618, 71] width 67 height 23
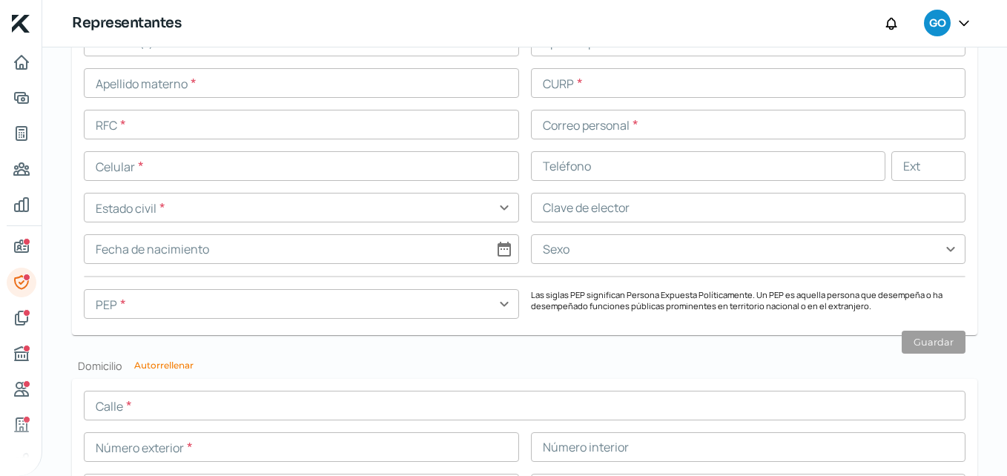
scroll to position [1335, 0]
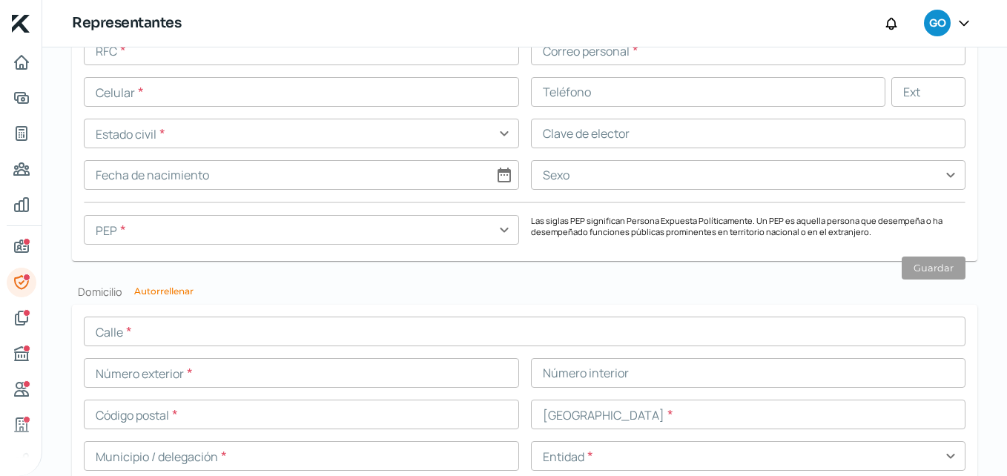
click at [422, 231] on input "text" at bounding box center [301, 230] width 435 height 30
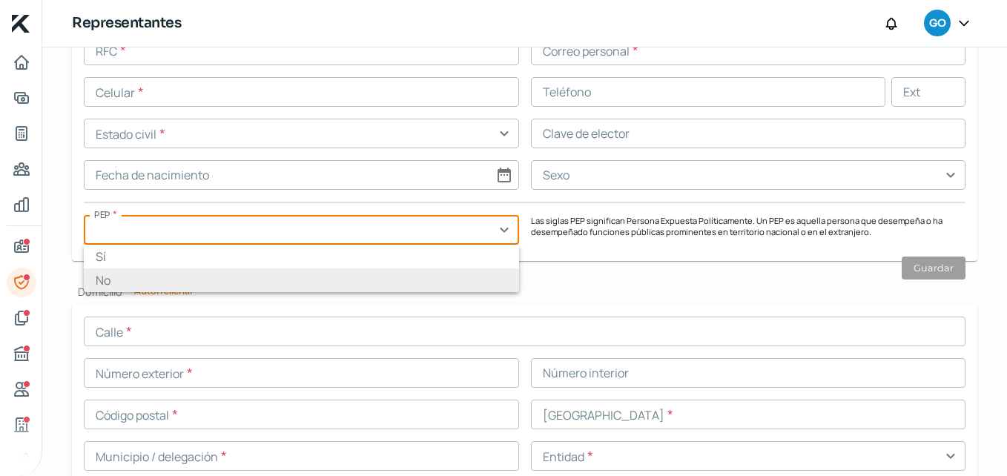
click at [164, 270] on li "No" at bounding box center [301, 281] width 435 height 24
type input "No"
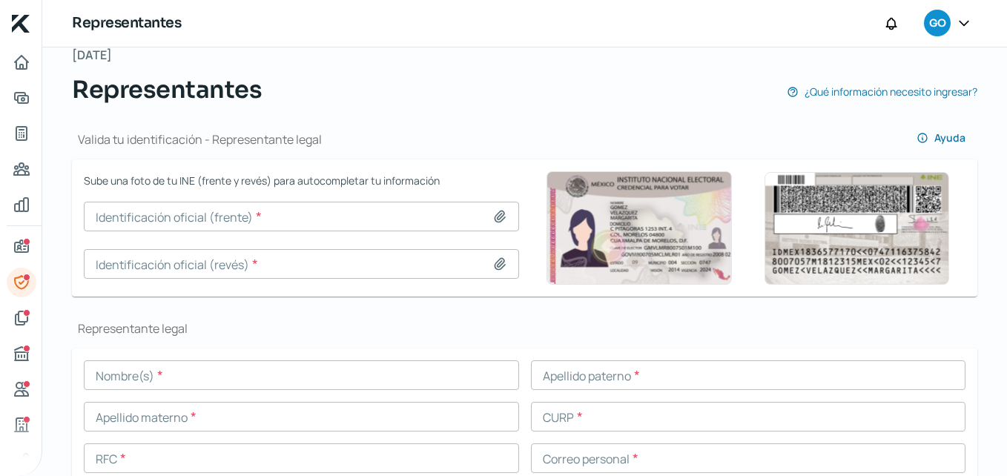
scroll to position [75, 0]
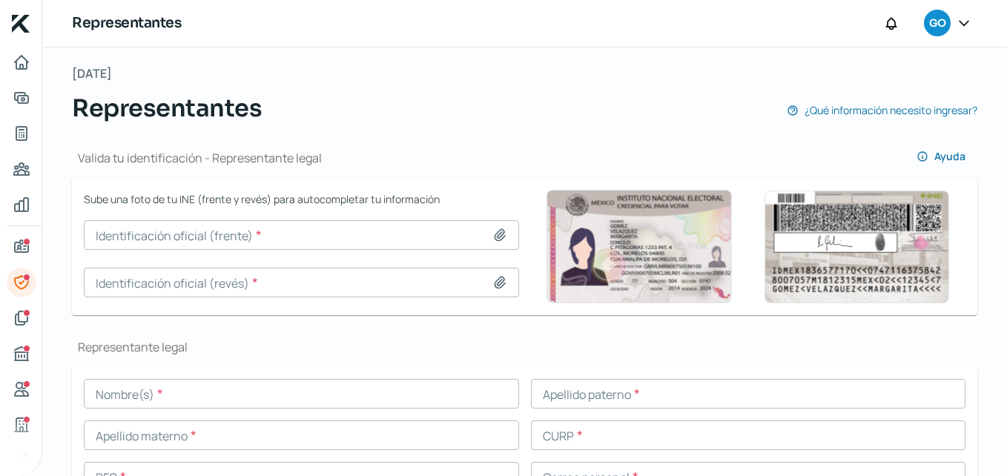
click at [292, 235] on input at bounding box center [301, 235] width 435 height 30
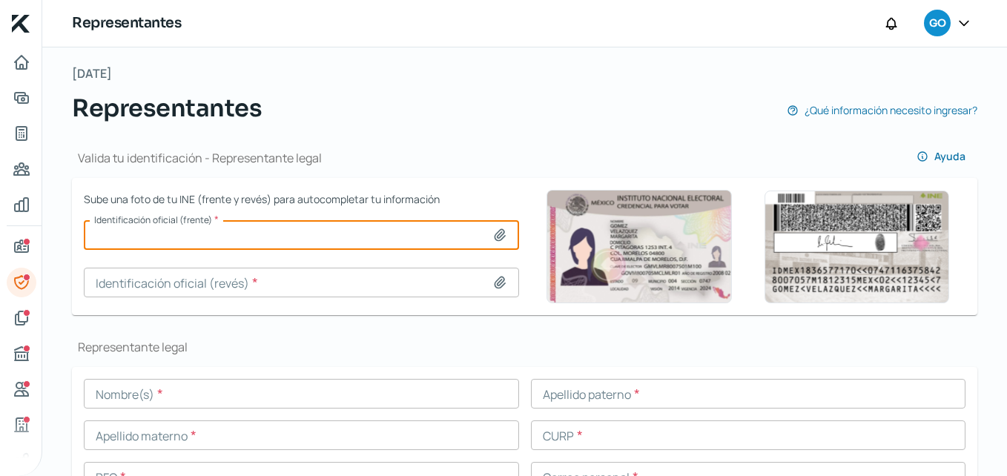
click at [499, 235] on icon at bounding box center [500, 235] width 10 height 11
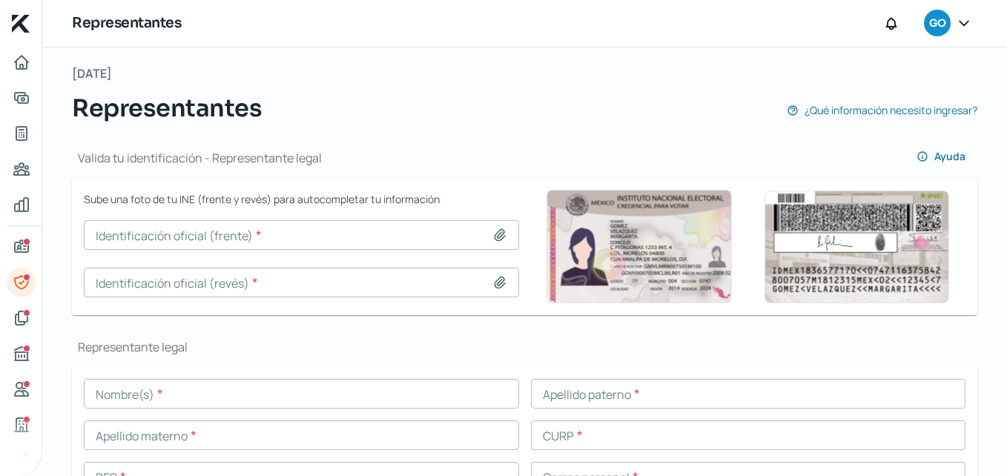
type input "C:\fakepath\292f403b-cb93-4678-8221-56f56fdfca5e.jpg"
type input "292f403b-cb93-4678-8221-56f56fdfca5e.jpg"
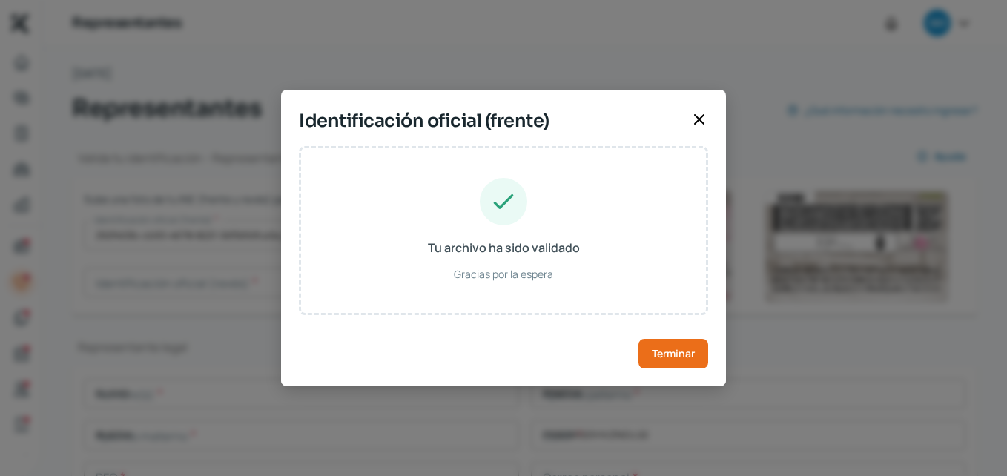
type input "ELIGIO"
type input "PINEDA"
type input "RUEDA"
type input "PIRE591201HVZNDL02"
type input "PNRDEL59120130H201"
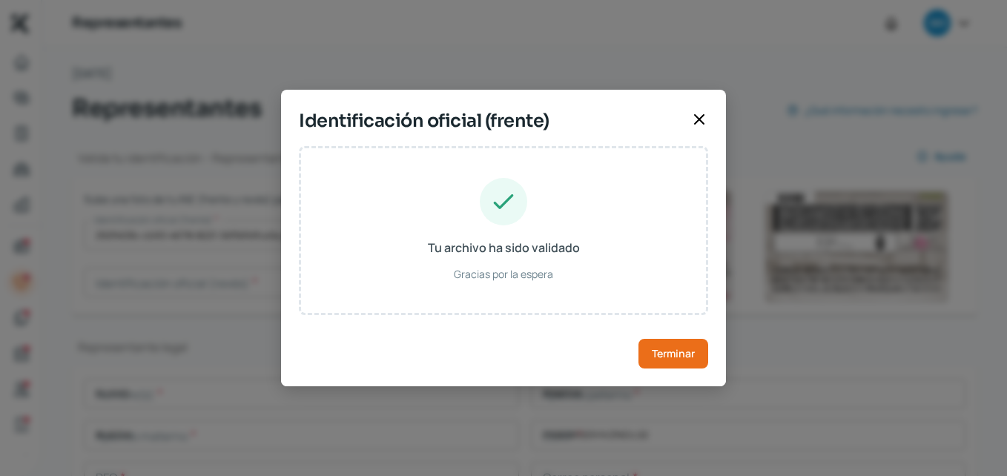
type input "[DATE]"
type input "Hombre"
click at [705, 117] on icon at bounding box center [700, 120] width 18 height 18
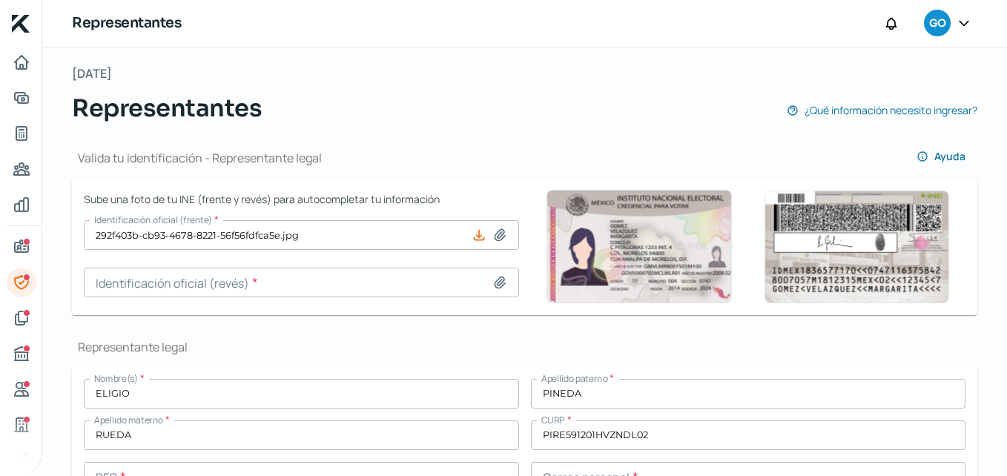
click at [500, 275] on icon at bounding box center [500, 282] width 15 height 15
type input "C:\fakepath\575a98b9-149d-49d9-a06b-7b372eb3c818.jpg"
type input "575a98b9-149d-49d9-a06b-7b372eb3c818.jpg"
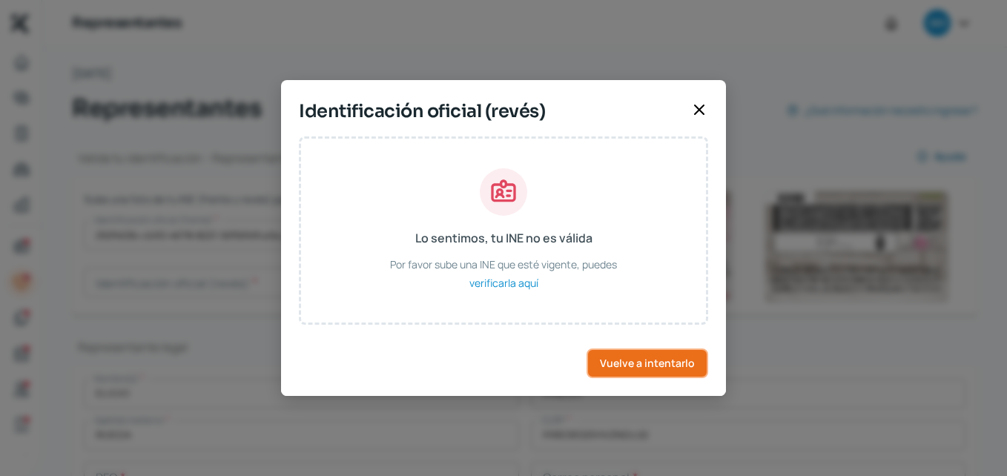
click at [663, 361] on span "Vuelve a intentarlo" at bounding box center [647, 363] width 95 height 10
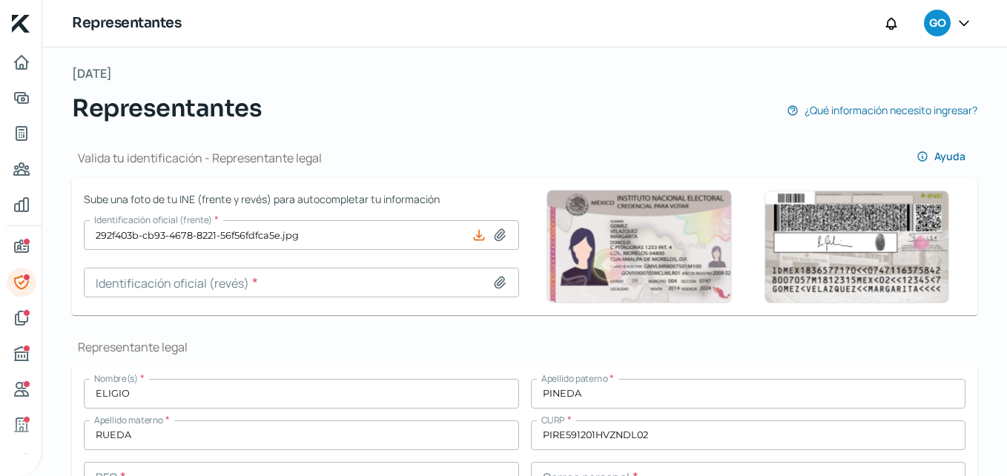
click at [501, 280] on icon at bounding box center [500, 282] width 10 height 11
type input "C:\fakepath\575a98b9-149d-49d9-a06b-7b372eb3c818.jpg"
type input "575a98b9-149d-49d9-a06b-7b372eb3c818.jpg"
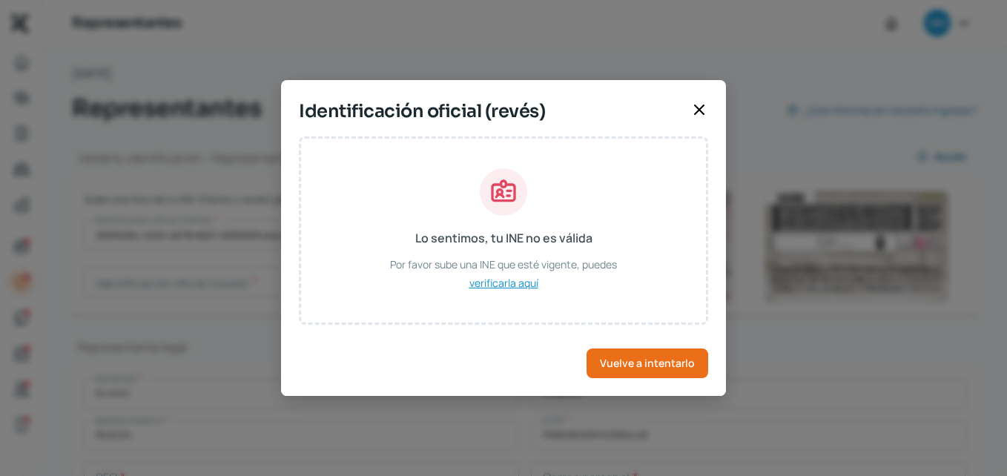
click at [499, 287] on span "verificarla aquí" at bounding box center [504, 283] width 69 height 19
click at [705, 111] on icon at bounding box center [700, 110] width 18 height 18
click at [701, 112] on div "Representantes ¿Qué información necesito ingresar?" at bounding box center [525, 109] width 906 height 36
click at [661, 37] on div "Representantes GO" at bounding box center [524, 23] width 965 height 47
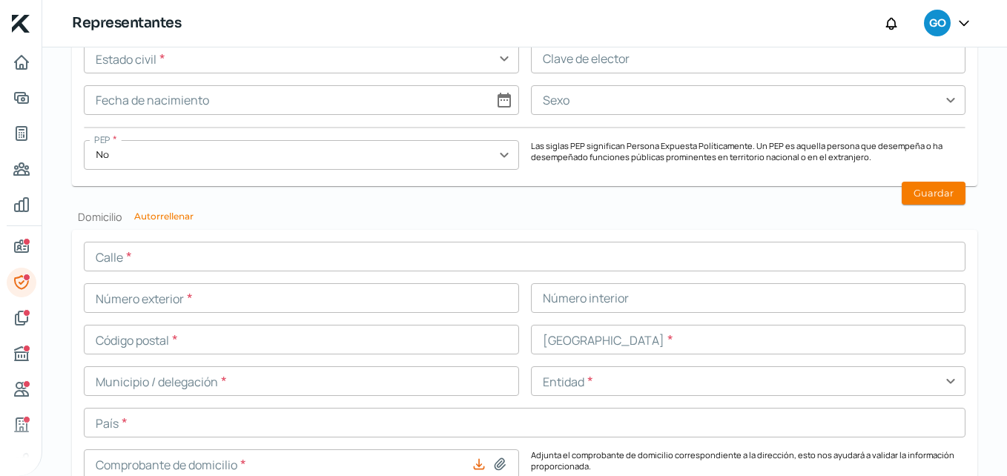
scroll to position [1113, 0]
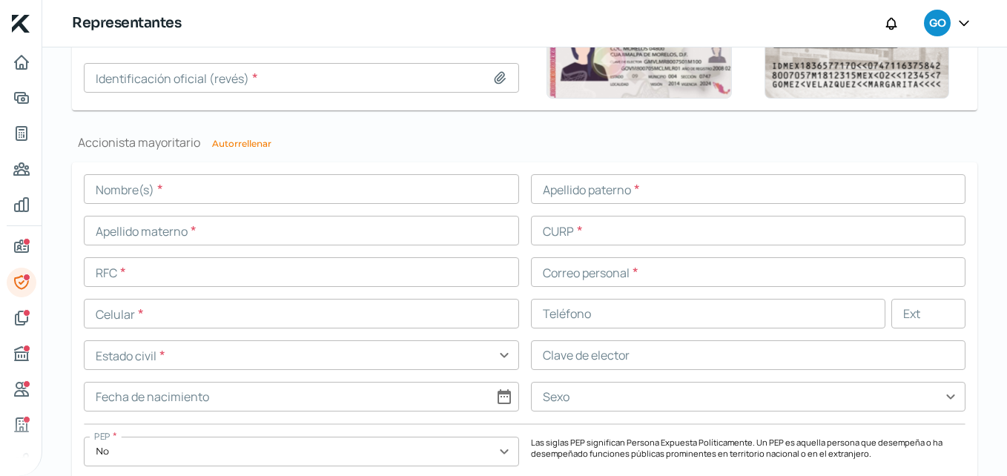
click at [225, 140] on button "Autorrellenar" at bounding box center [241, 143] width 59 height 9
type input "ELIGIO"
type input "PINEDA"
type input "RUEDA"
type input "PIRE591201HVZNDL02"
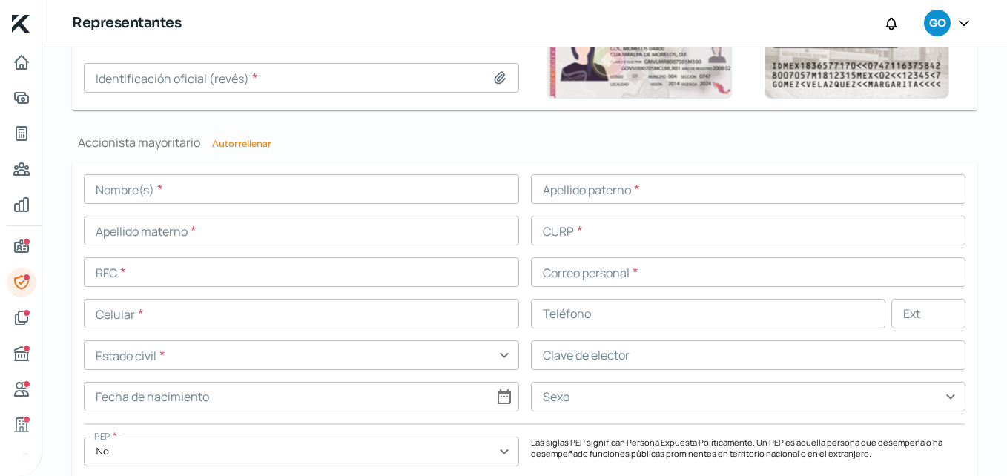
type input "PNRDEL59120130H201"
type input "[DATE]"
type input "Hombre"
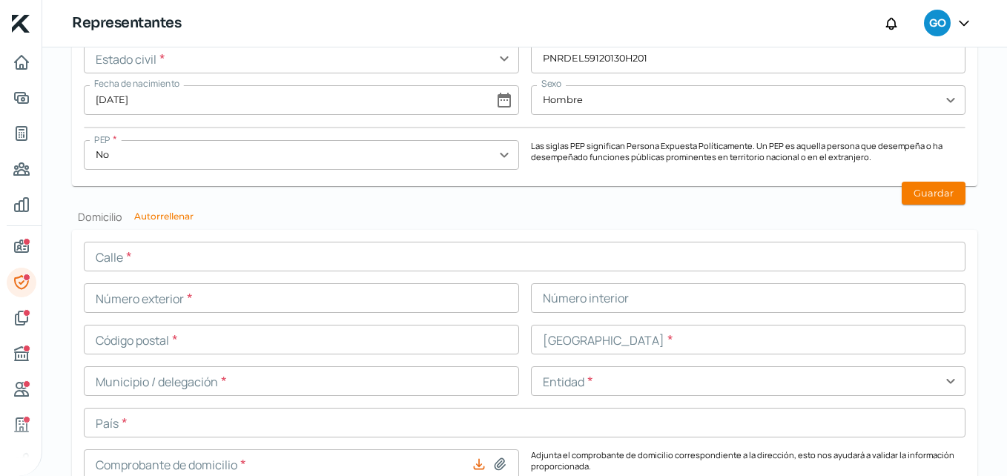
scroll to position [1484, 0]
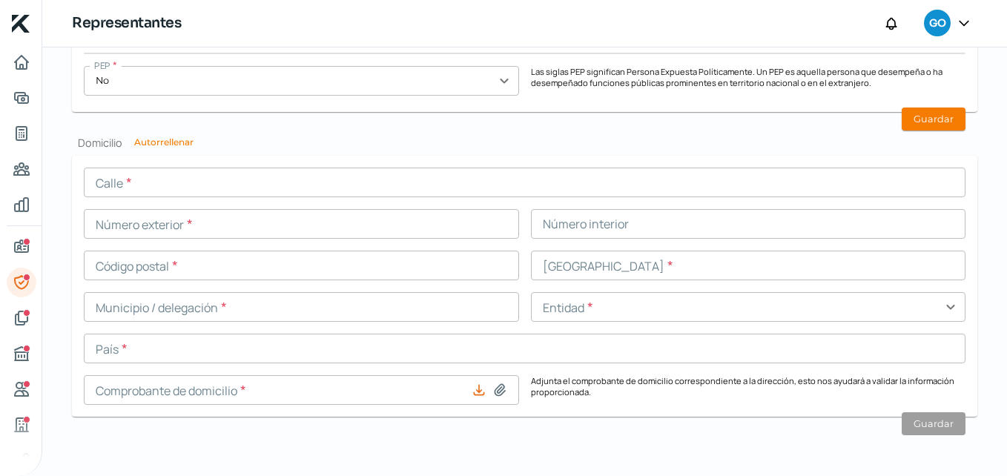
click at [168, 139] on button "Autorrellenar" at bounding box center [163, 142] width 59 height 9
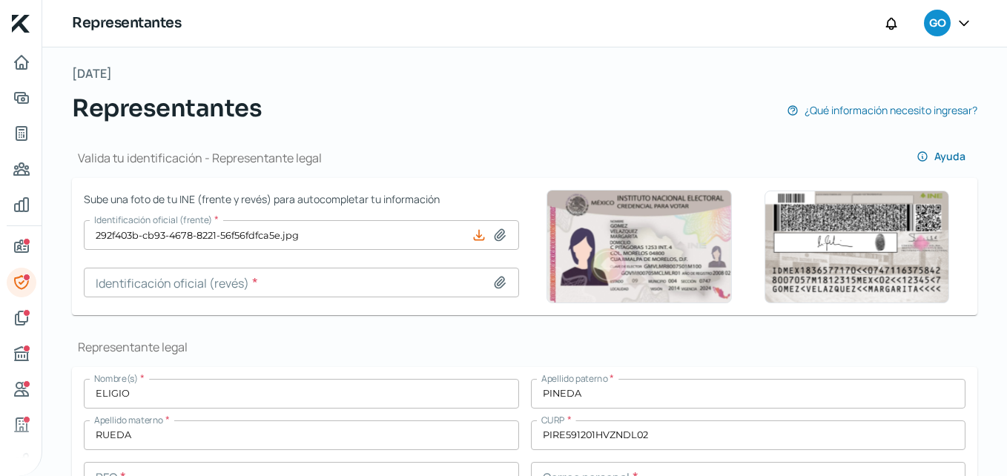
scroll to position [0, 0]
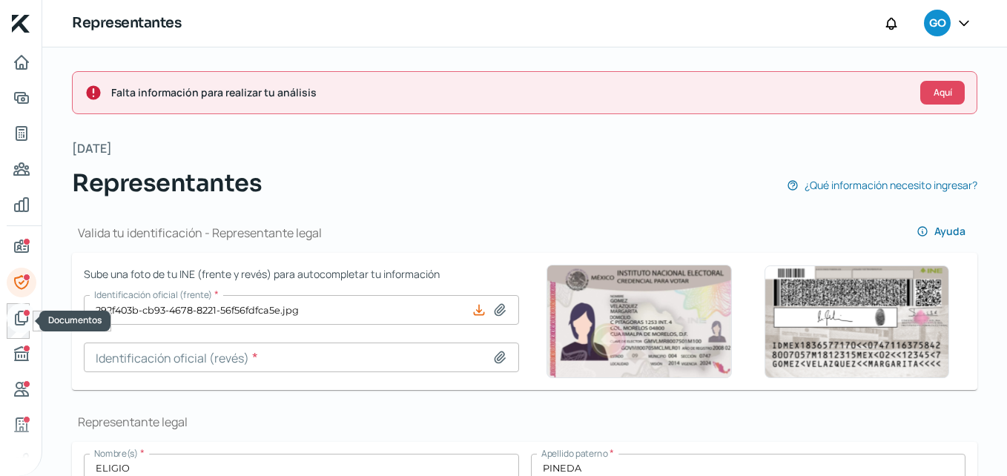
click at [21, 321] on icon "Documentos" at bounding box center [22, 318] width 12 height 13
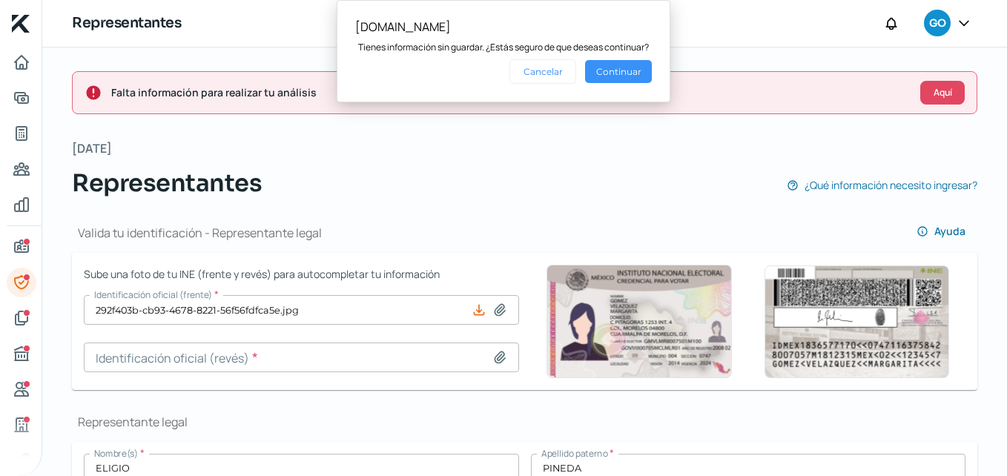
click at [627, 70] on button "Continuar" at bounding box center [618, 71] width 67 height 23
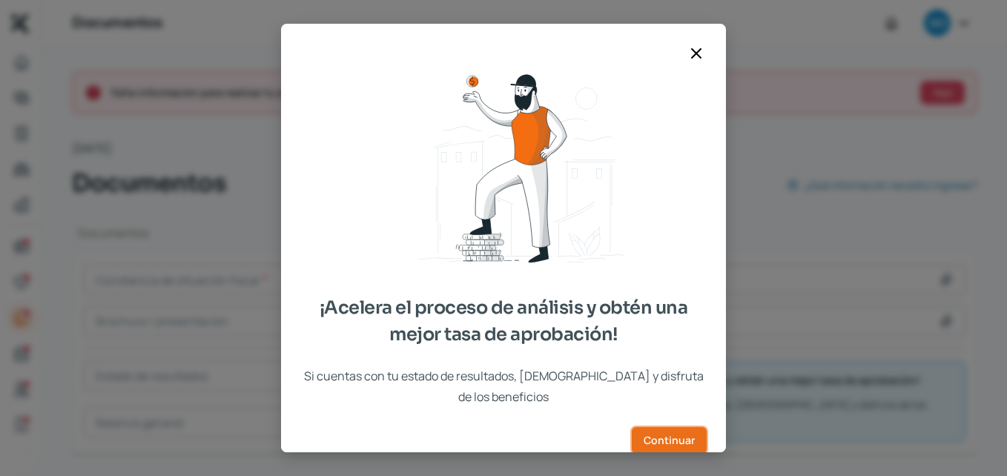
click at [671, 435] on span "Continuar" at bounding box center [669, 440] width 51 height 10
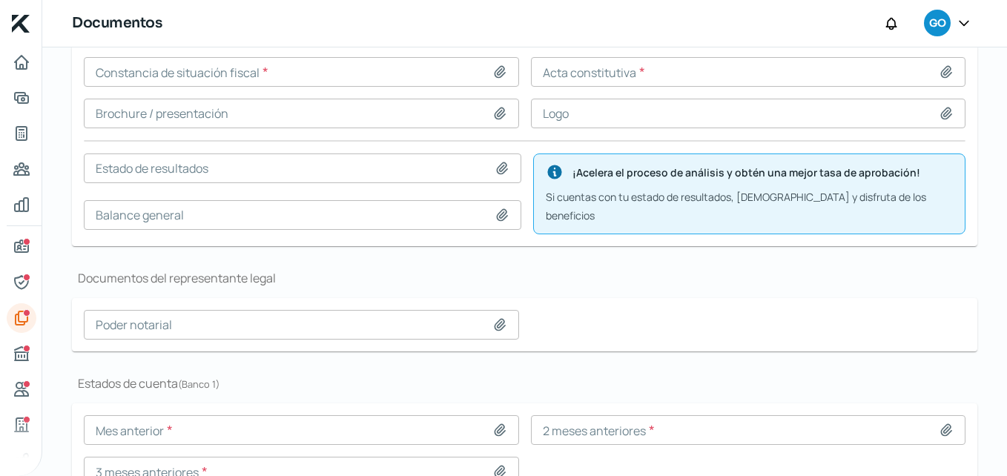
scroll to position [280, 0]
